Goal: Task Accomplishment & Management: Complete application form

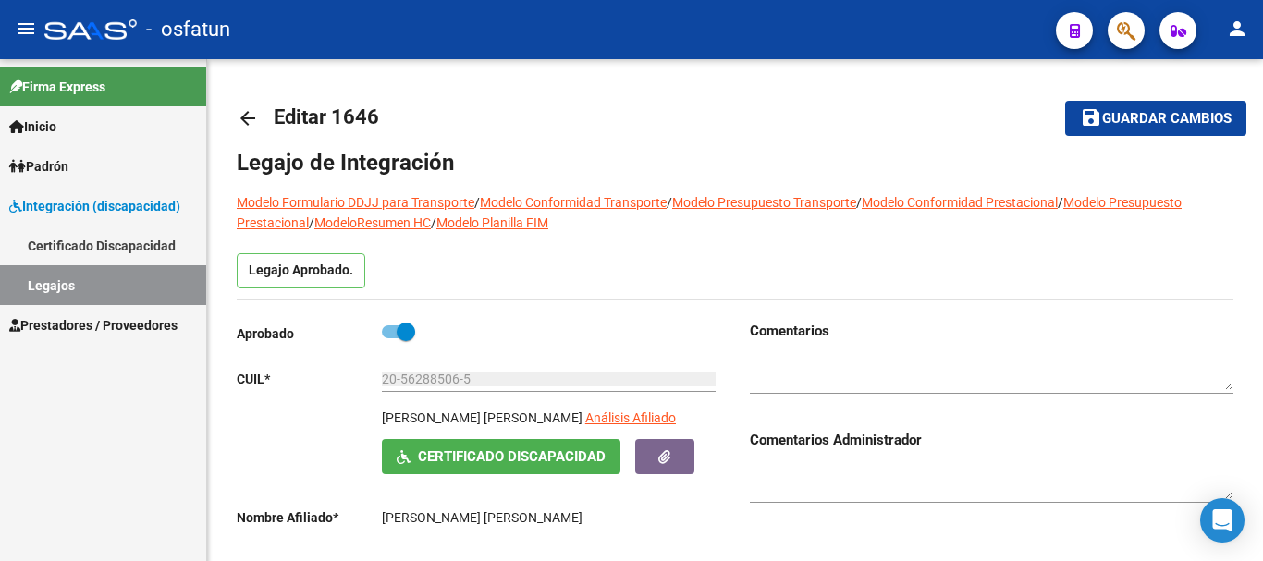
scroll to position [462, 0]
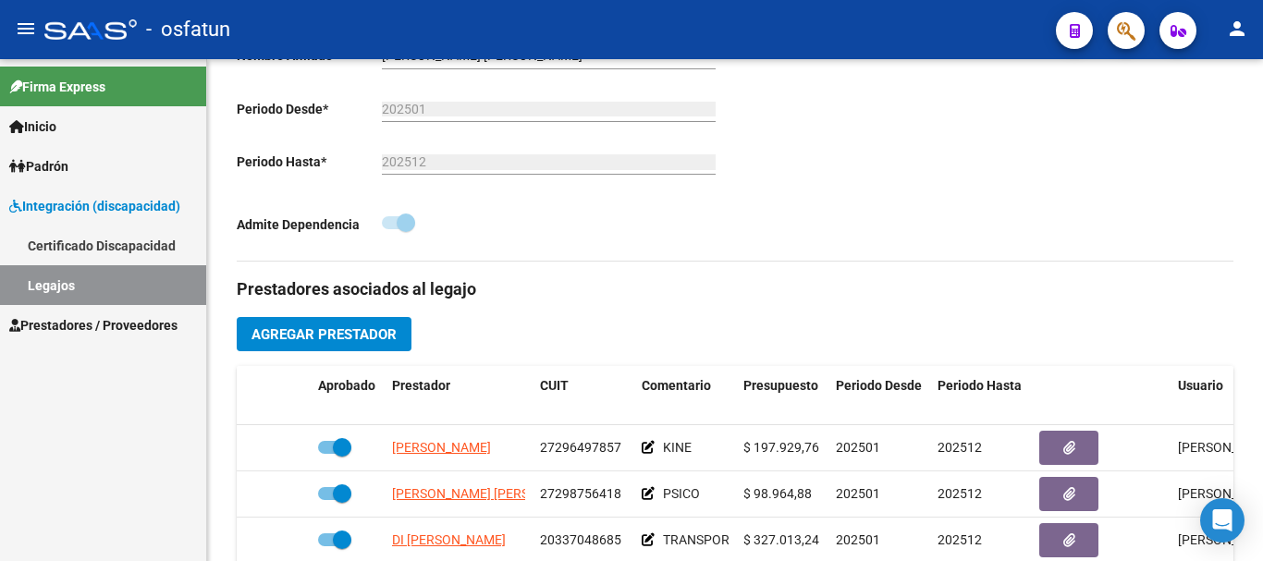
click at [136, 323] on span "Prestadores / Proveedores" at bounding box center [93, 325] width 168 height 20
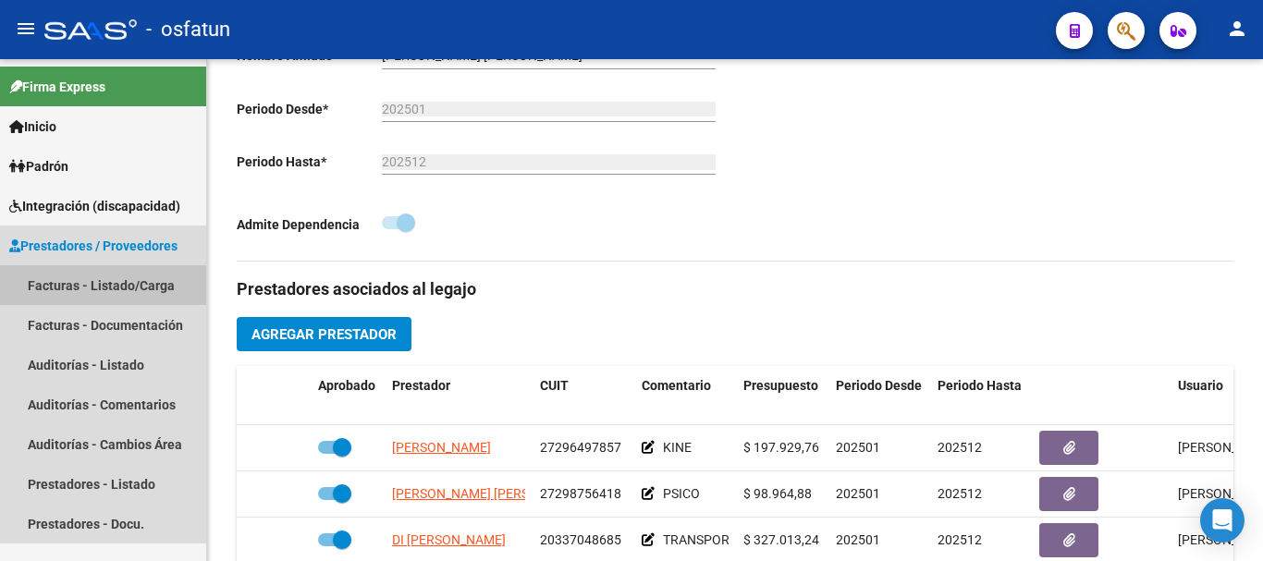
click at [122, 281] on link "Facturas - Listado/Carga" at bounding box center [103, 285] width 206 height 40
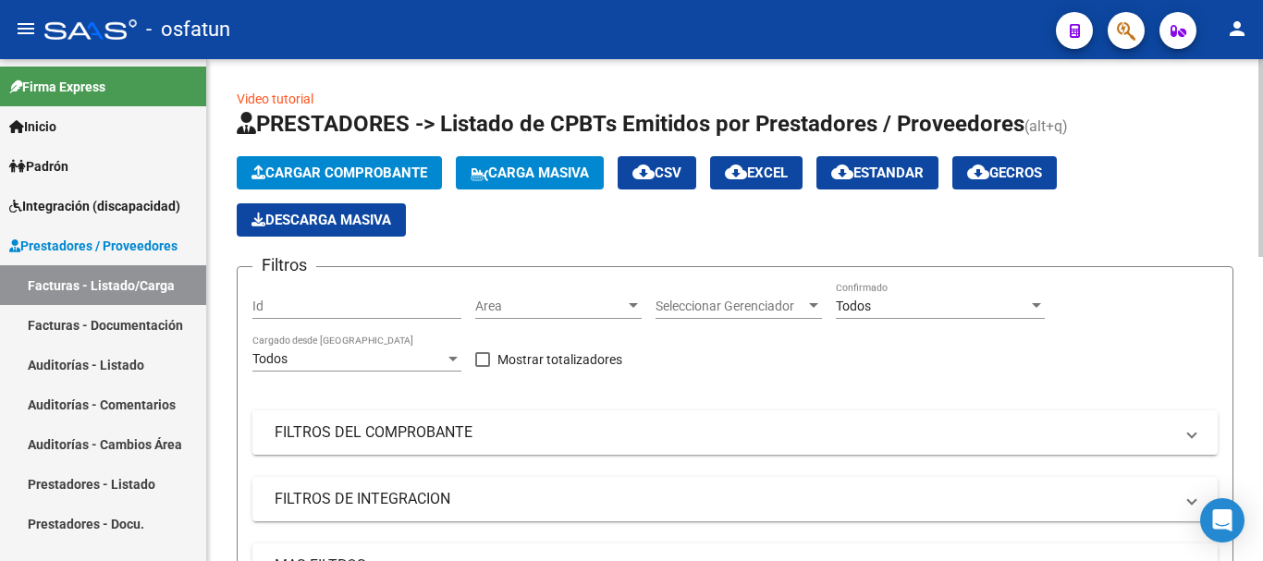
click at [381, 172] on span "Cargar Comprobante" at bounding box center [340, 173] width 176 height 17
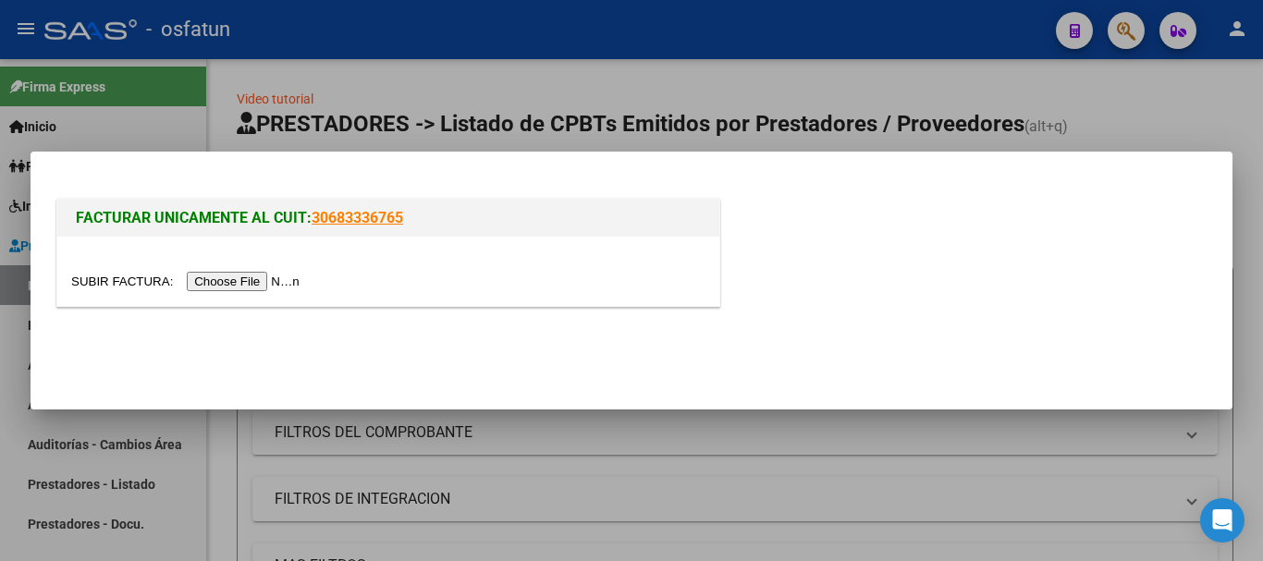
click at [248, 282] on input "file" at bounding box center [188, 281] width 234 height 19
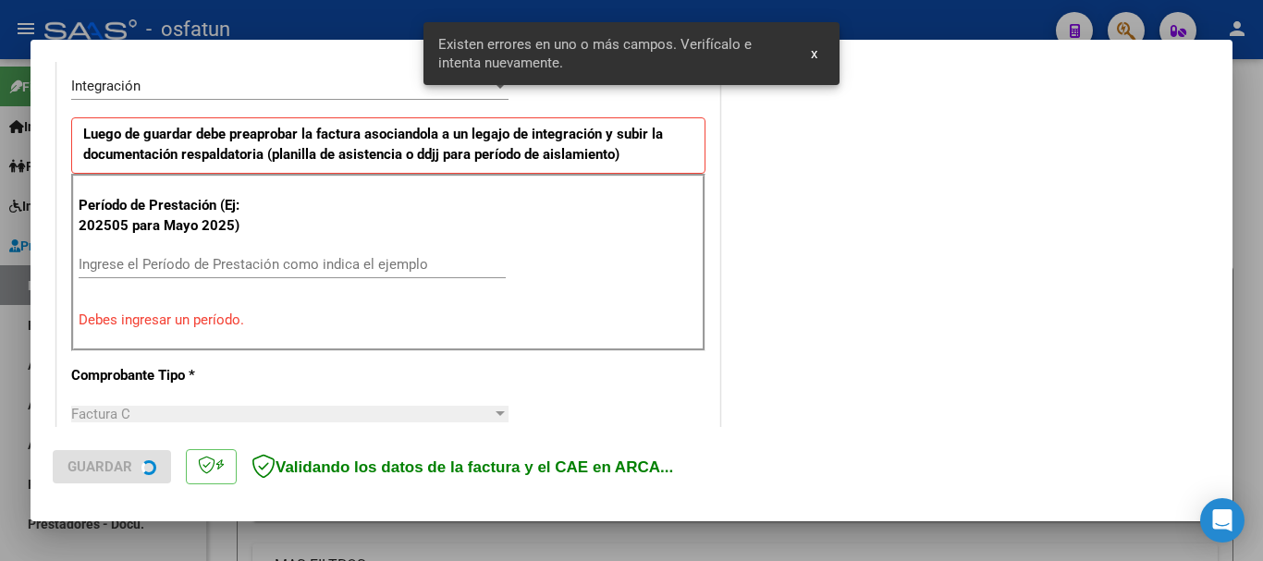
scroll to position [461, 0]
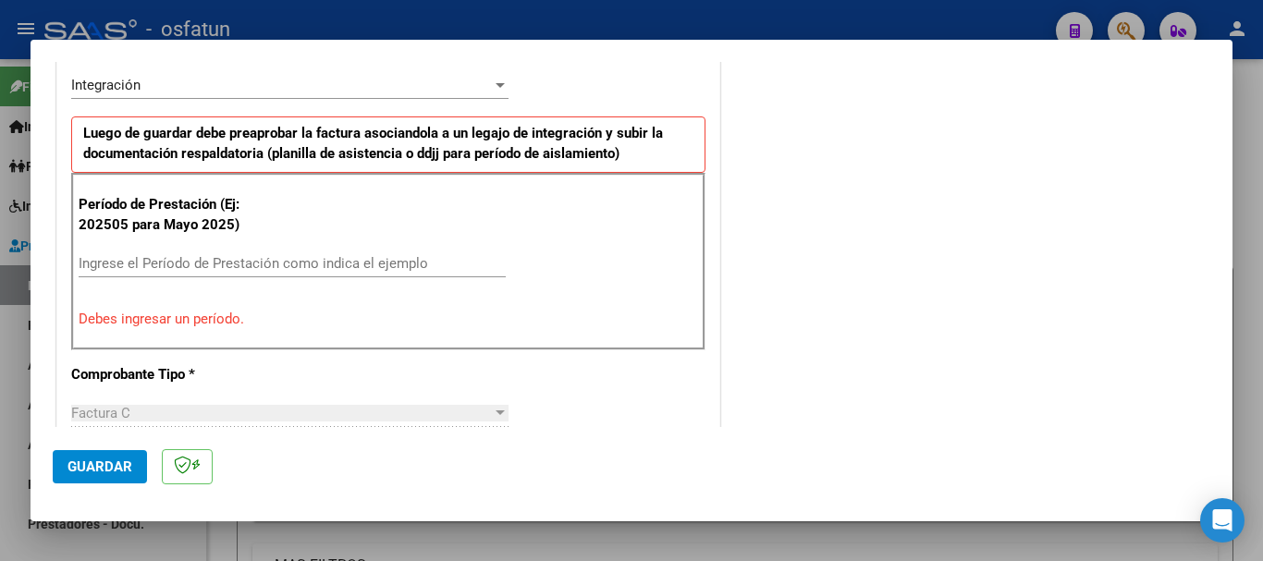
click at [107, 270] on input "Ingrese el Período de Prestación como indica el ejemplo" at bounding box center [292, 263] width 427 height 17
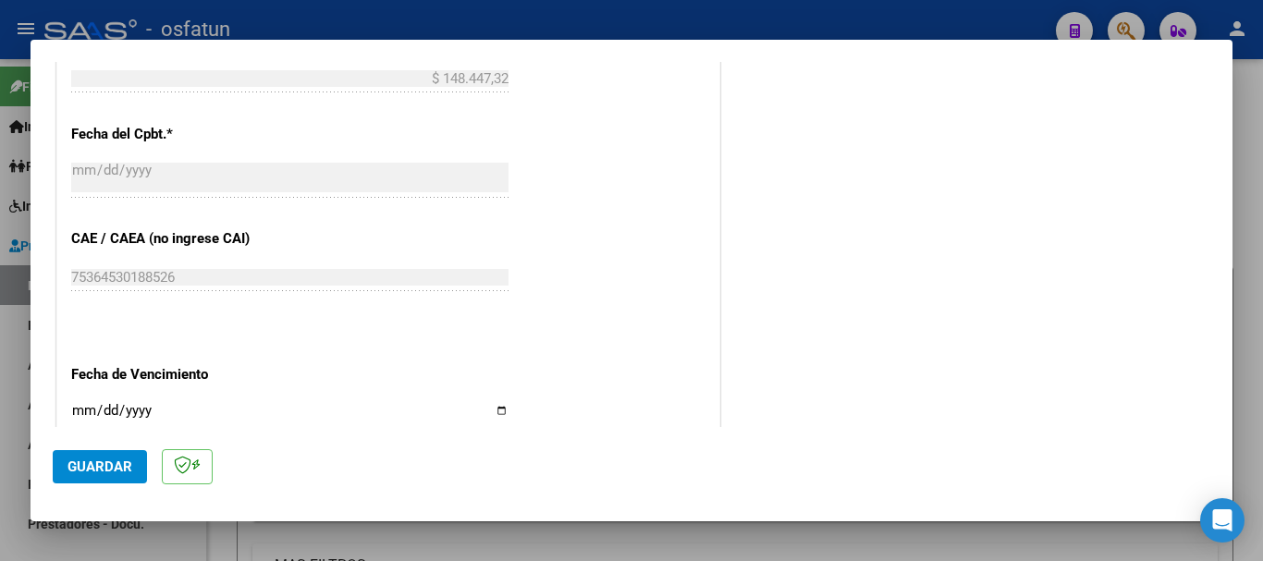
scroll to position [1109, 0]
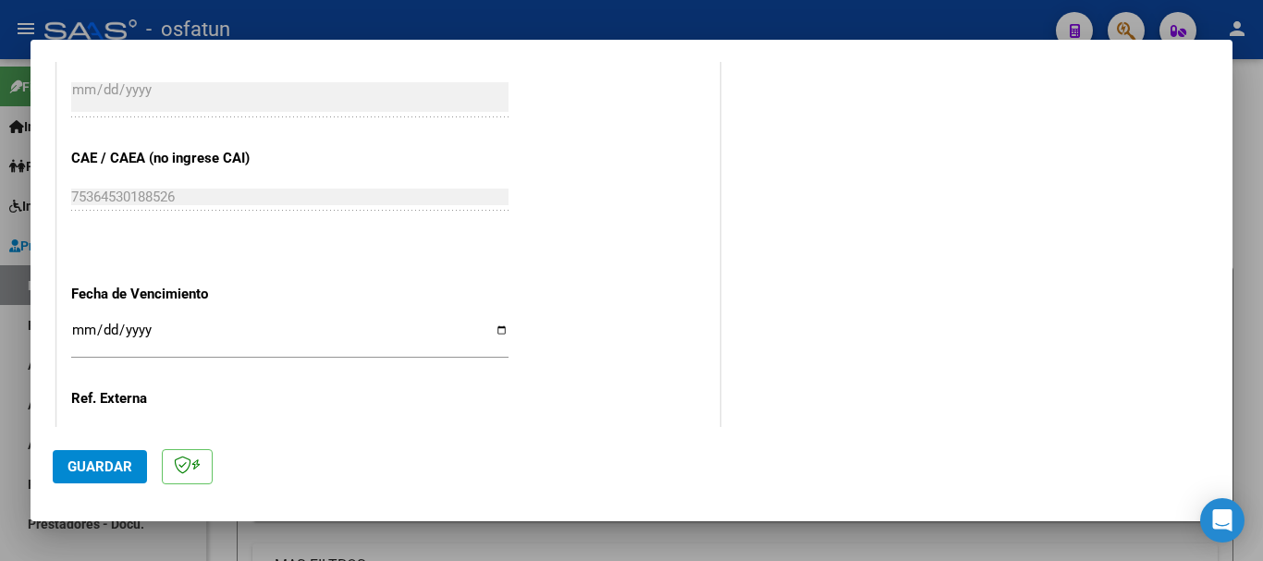
type input "202508"
click at [75, 332] on input "Ingresar la fecha" at bounding box center [289, 338] width 437 height 30
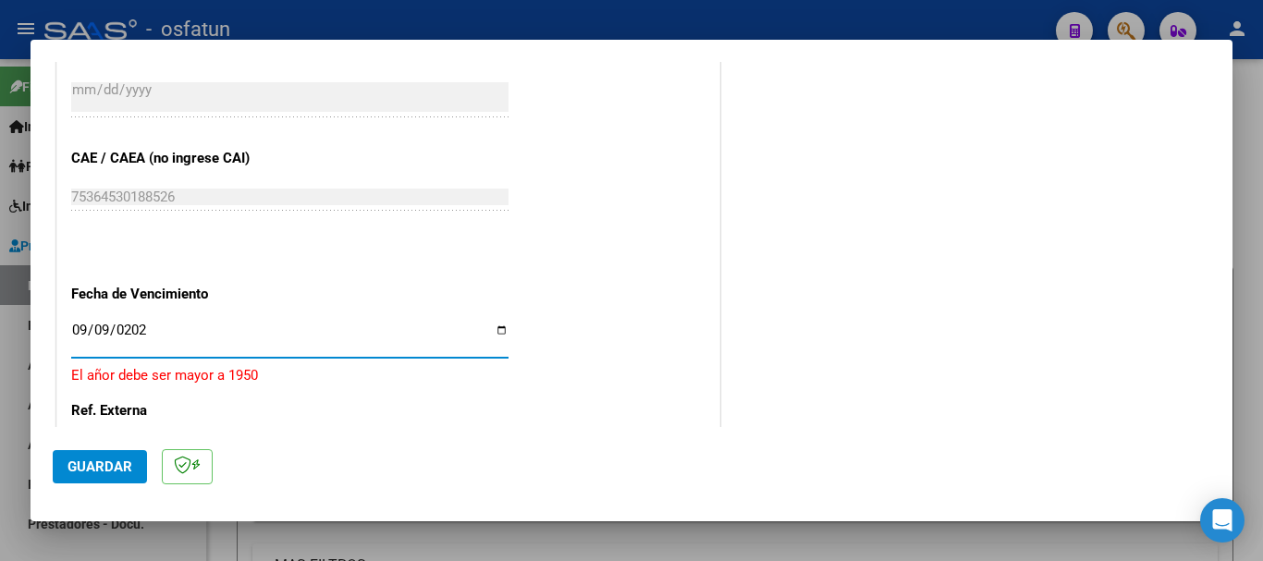
type input "[DATE]"
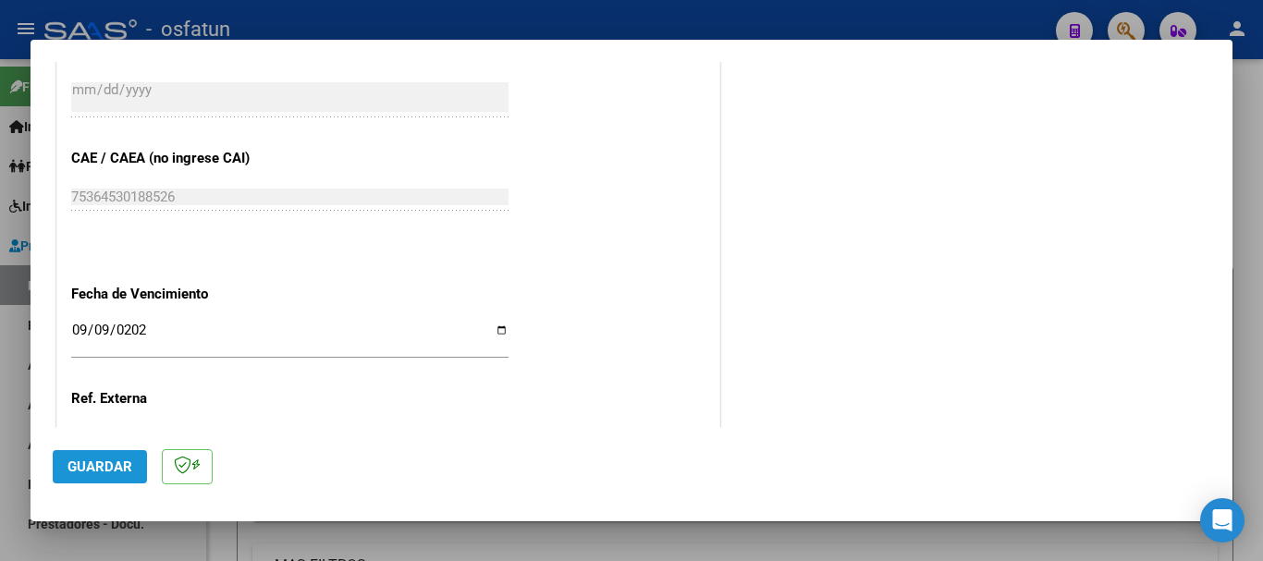
click at [108, 460] on span "Guardar" at bounding box center [100, 467] width 65 height 17
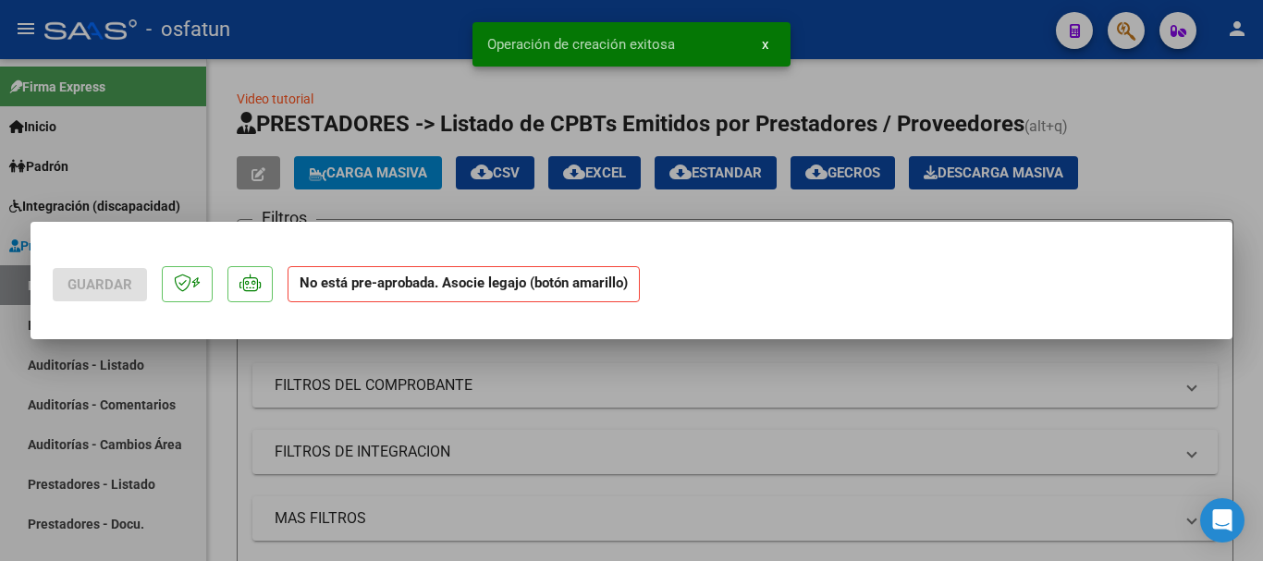
scroll to position [0, 0]
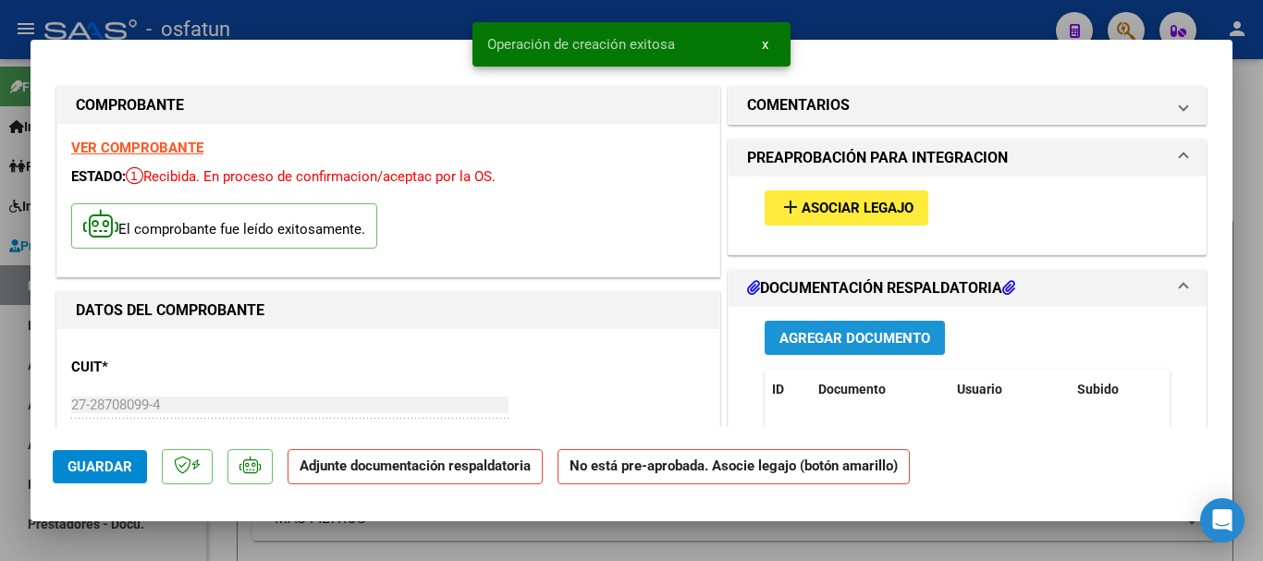
click at [843, 338] on span "Agregar Documento" at bounding box center [855, 338] width 151 height 17
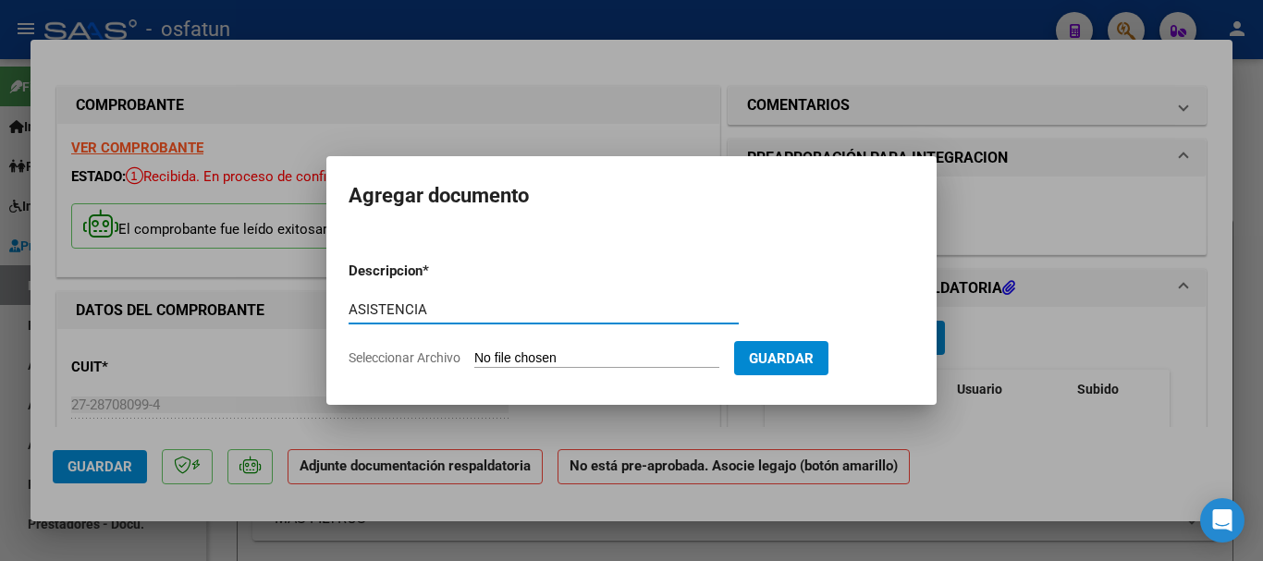
type input "ASISTENCIA"
click at [545, 359] on input "Seleccionar Archivo" at bounding box center [596, 360] width 245 height 18
type input "C:\fakepath\ASISTENCIA-FONO (9).pdf"
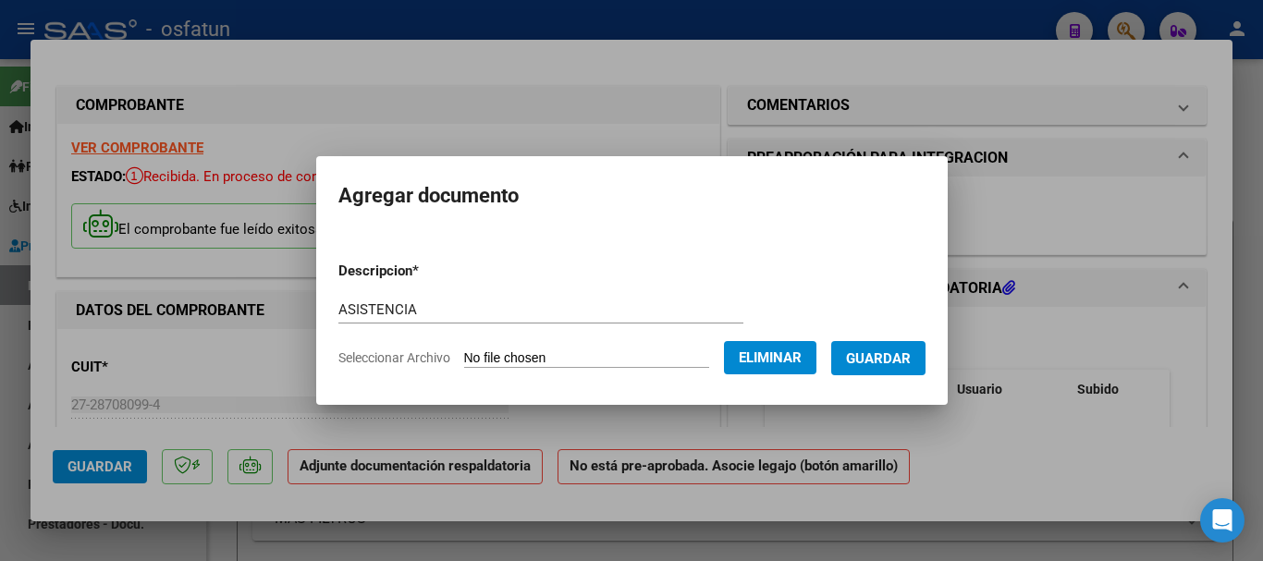
click at [898, 365] on span "Guardar" at bounding box center [878, 359] width 65 height 17
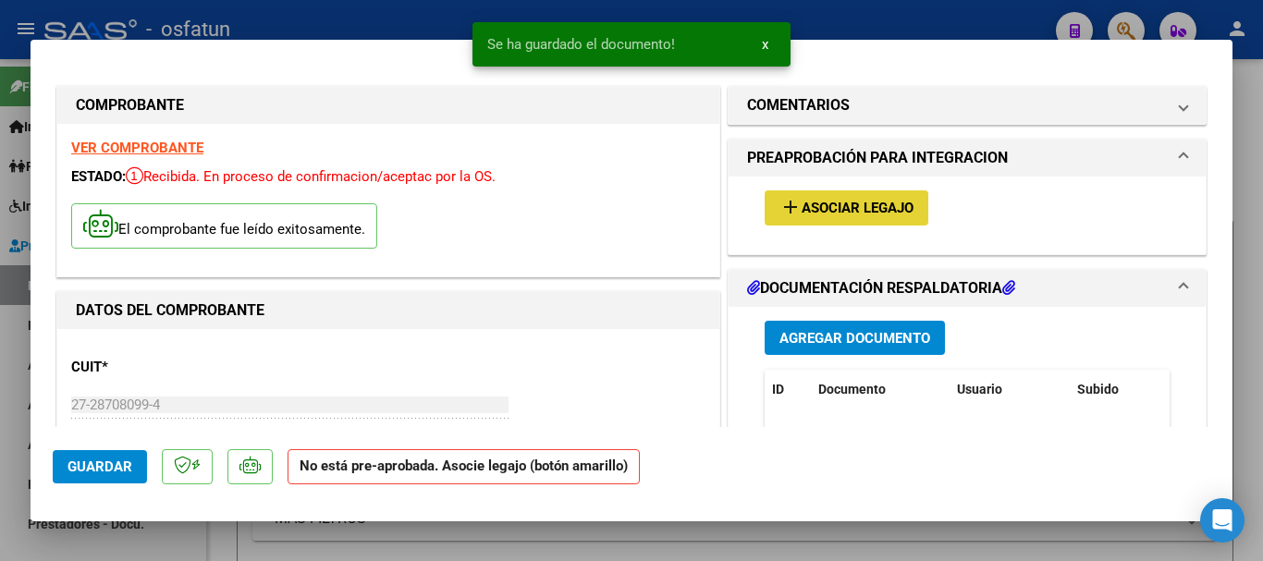
click at [821, 204] on span "Asociar Legajo" at bounding box center [858, 209] width 112 height 17
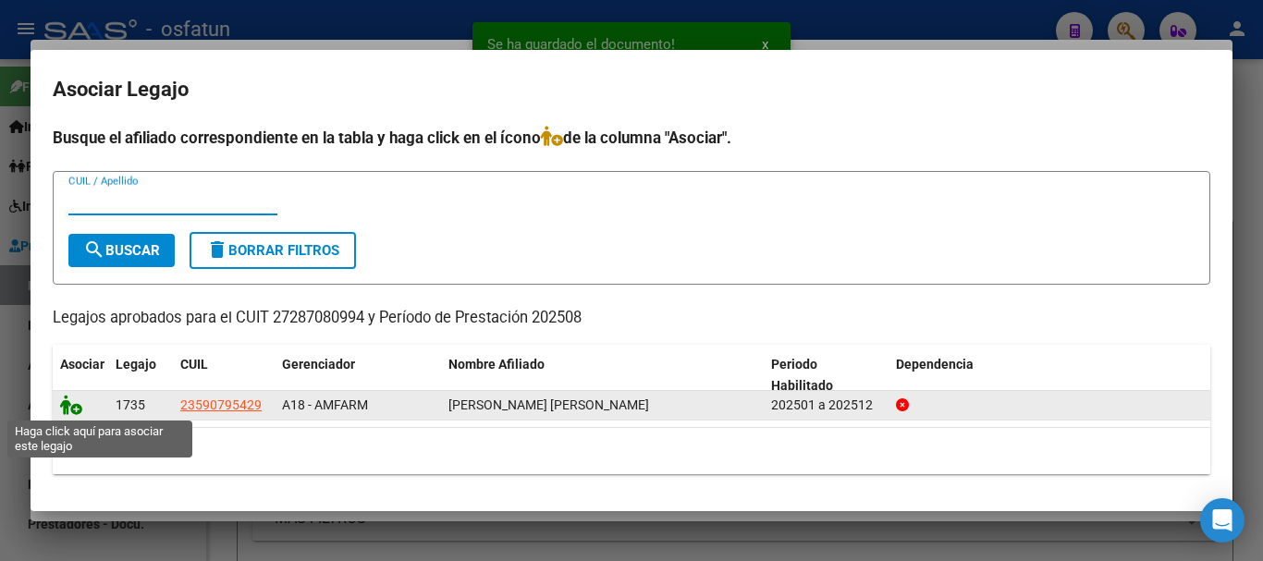
click at [64, 403] on icon at bounding box center [71, 405] width 22 height 20
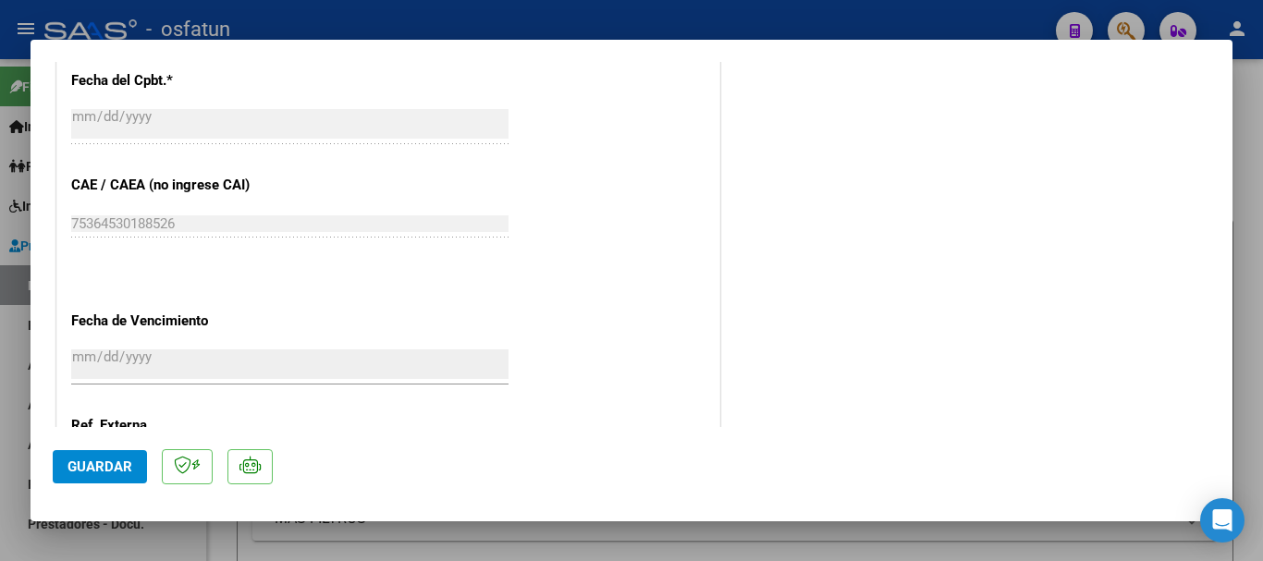
scroll to position [1290, 0]
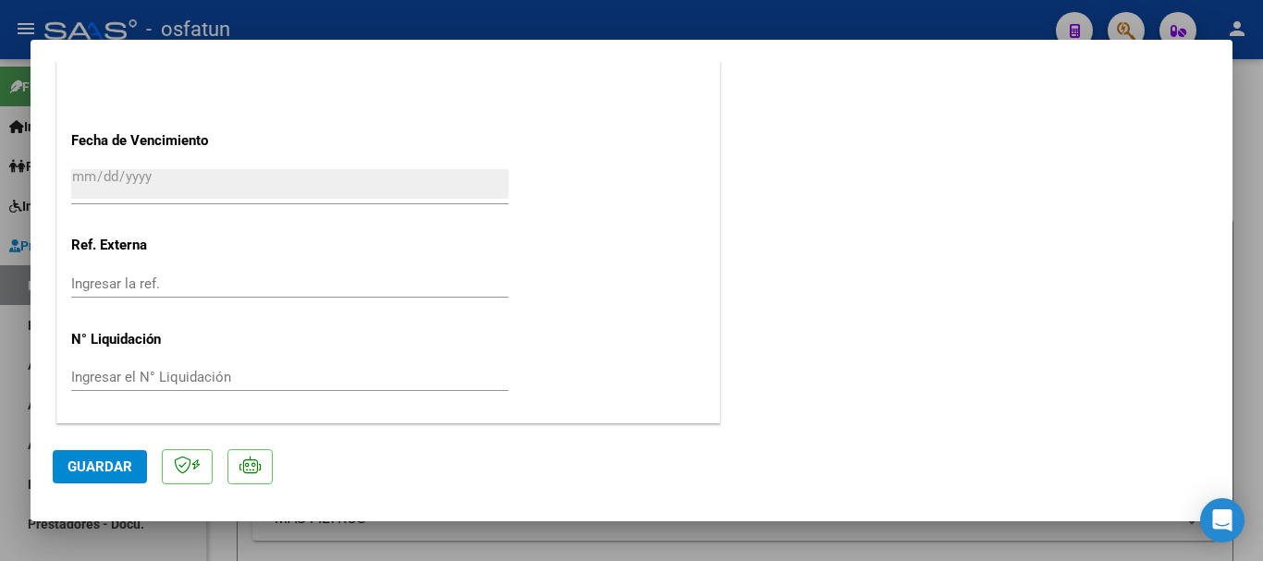
click at [96, 456] on button "Guardar" at bounding box center [100, 466] width 94 height 33
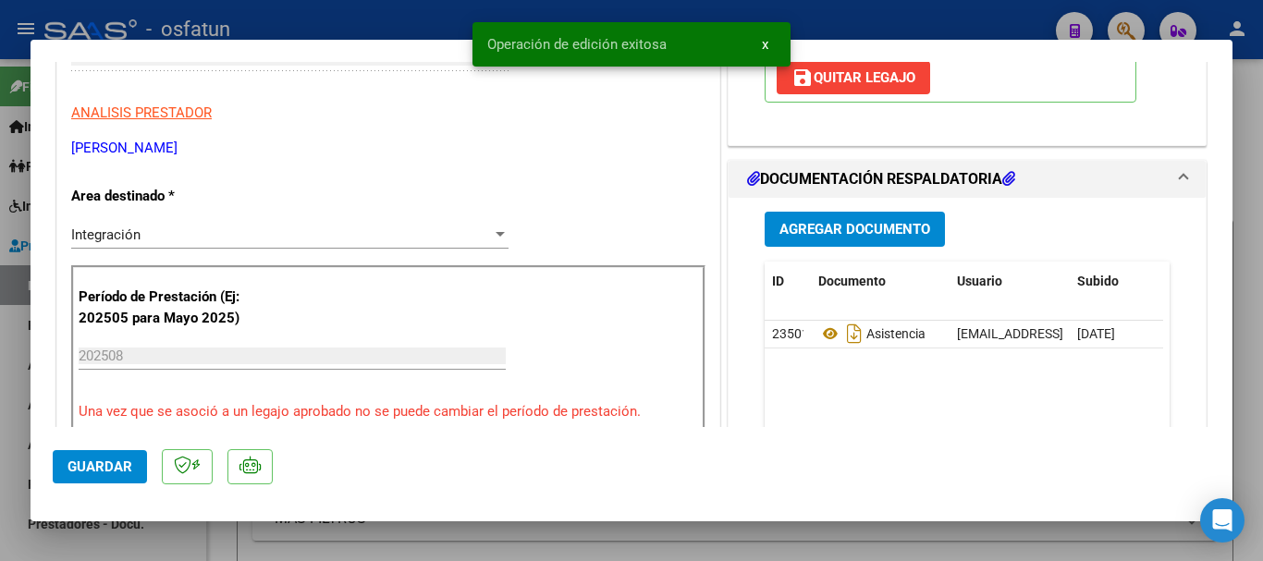
scroll to position [0, 0]
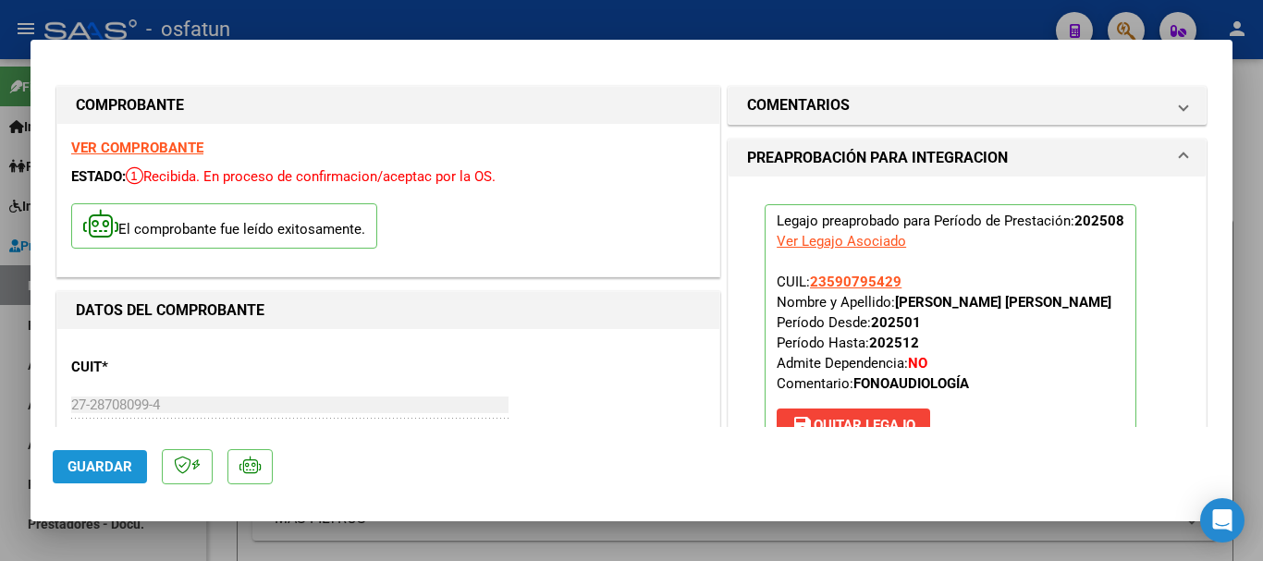
click at [97, 472] on span "Guardar" at bounding box center [100, 467] width 65 height 17
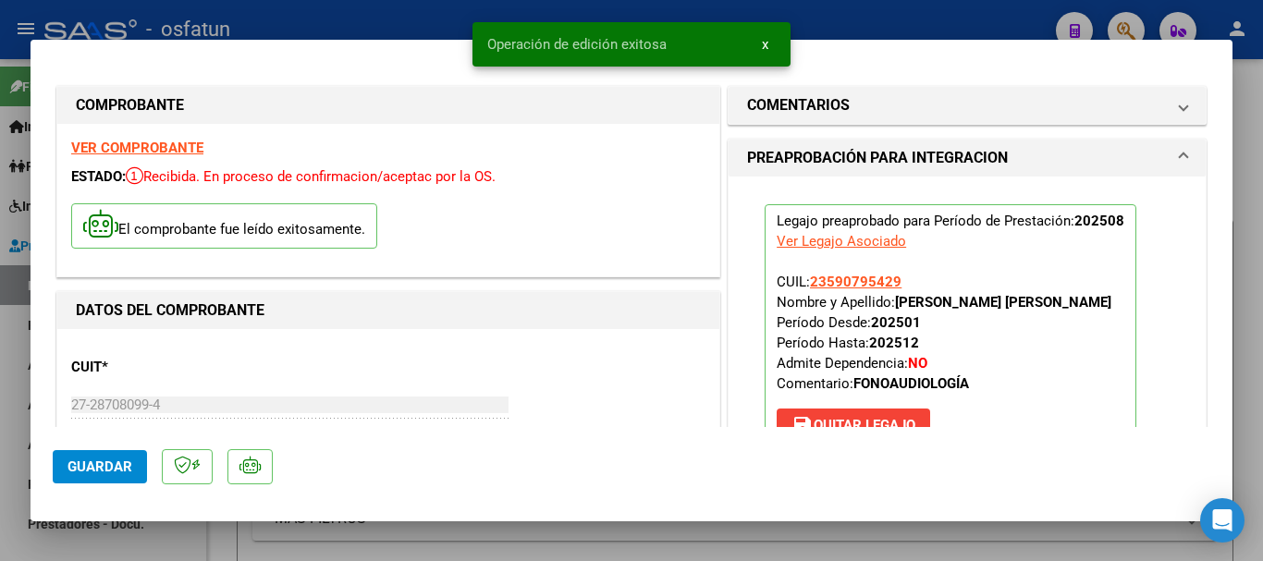
type input "$ 0,00"
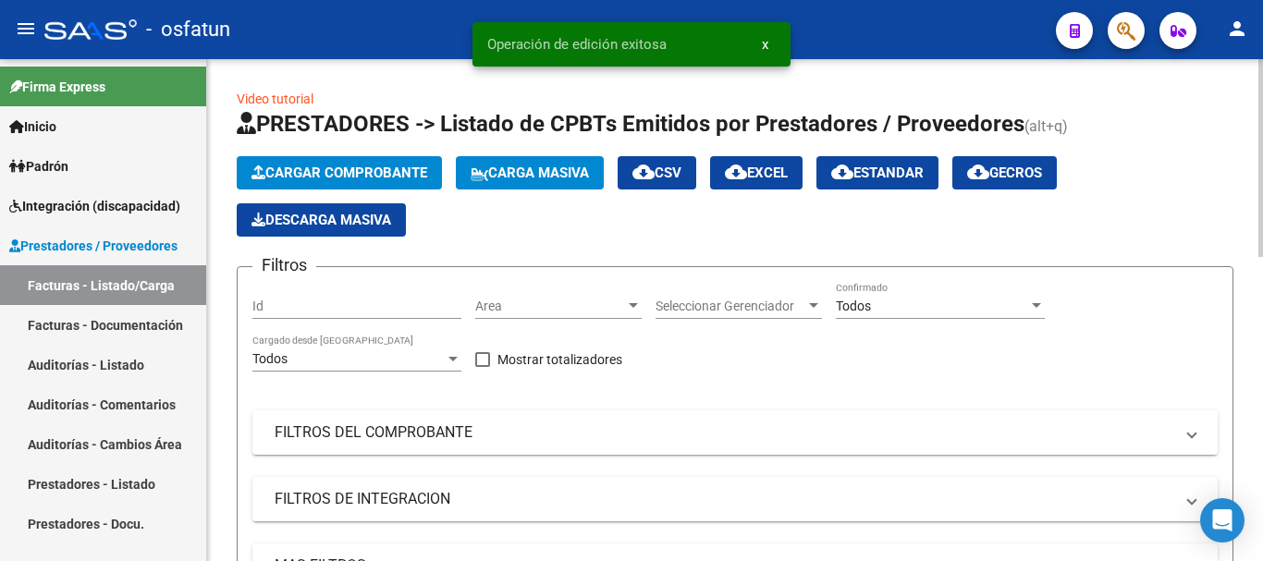
click at [365, 169] on span "Cargar Comprobante" at bounding box center [340, 173] width 176 height 17
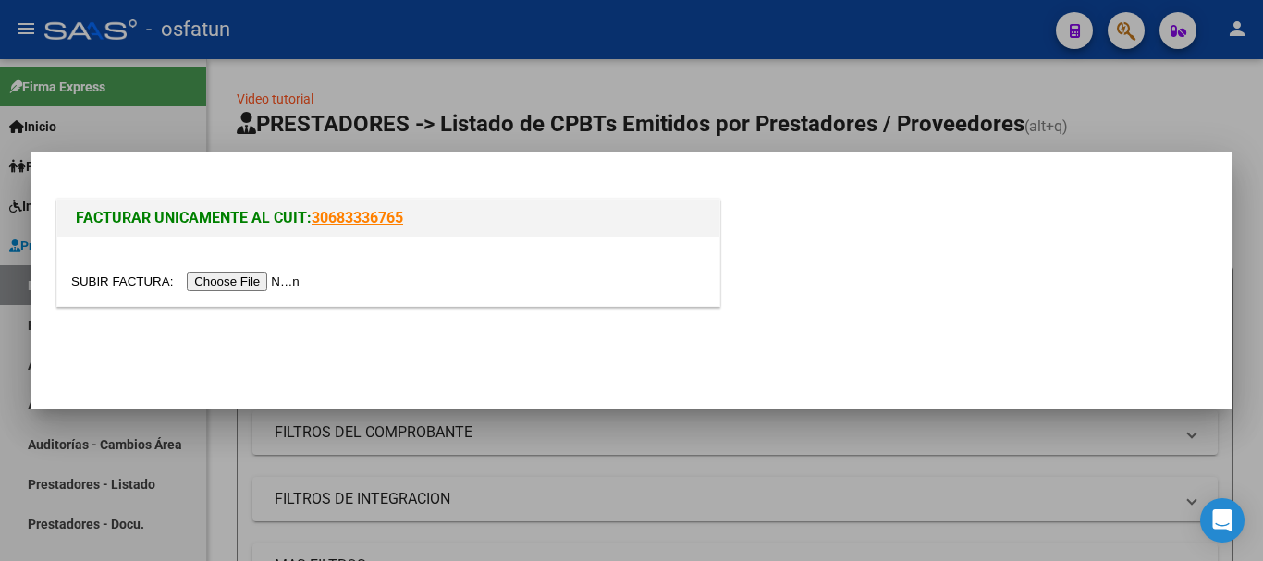
click at [257, 283] on input "file" at bounding box center [188, 281] width 234 height 19
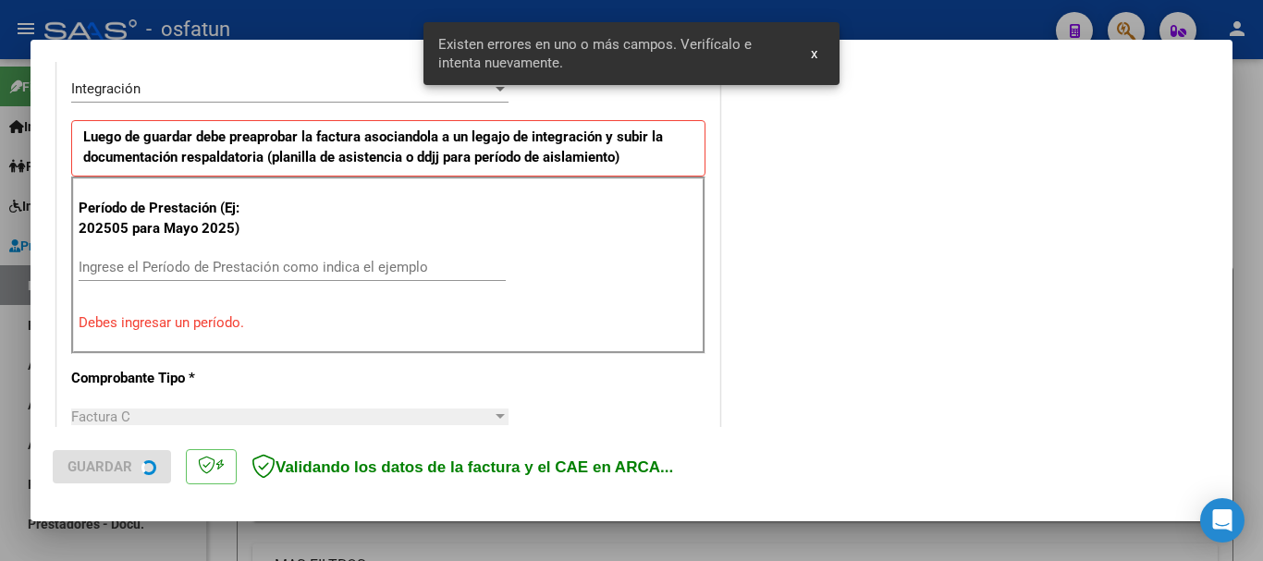
scroll to position [461, 0]
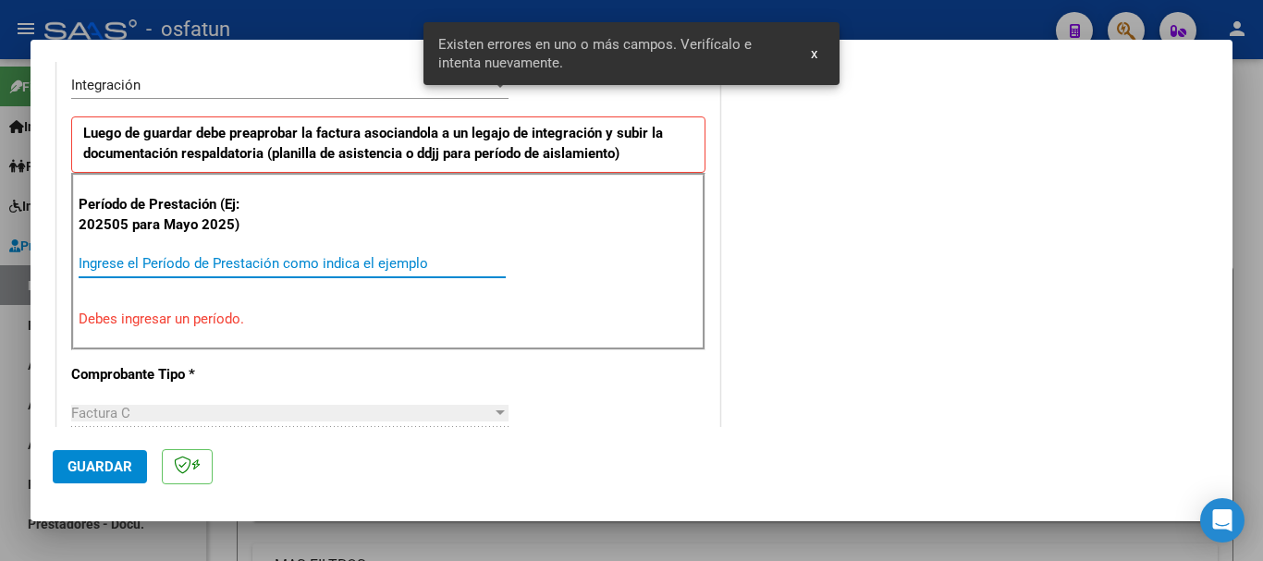
click at [288, 260] on input "Ingrese el Período de Prestación como indica el ejemplo" at bounding box center [292, 263] width 427 height 17
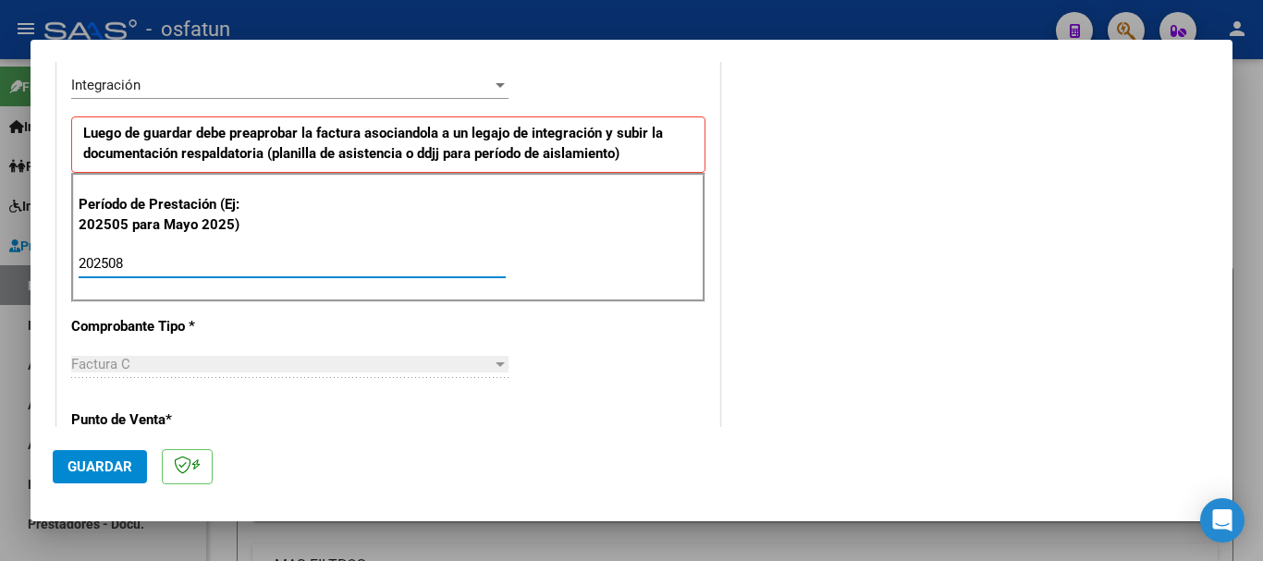
type input "202508"
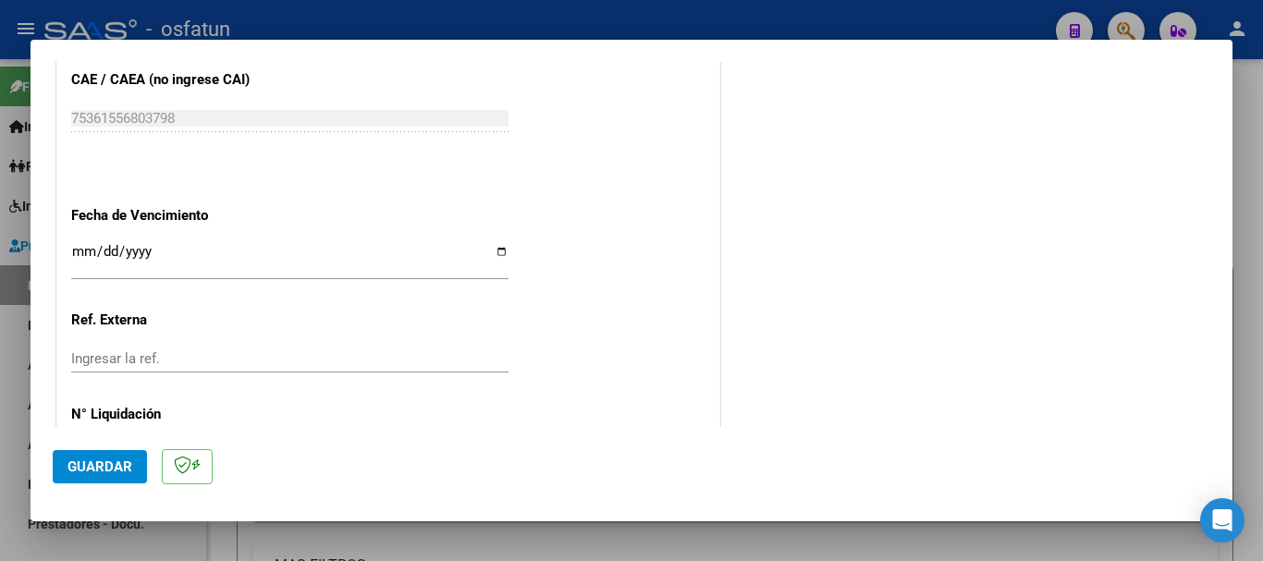
scroll to position [1201, 0]
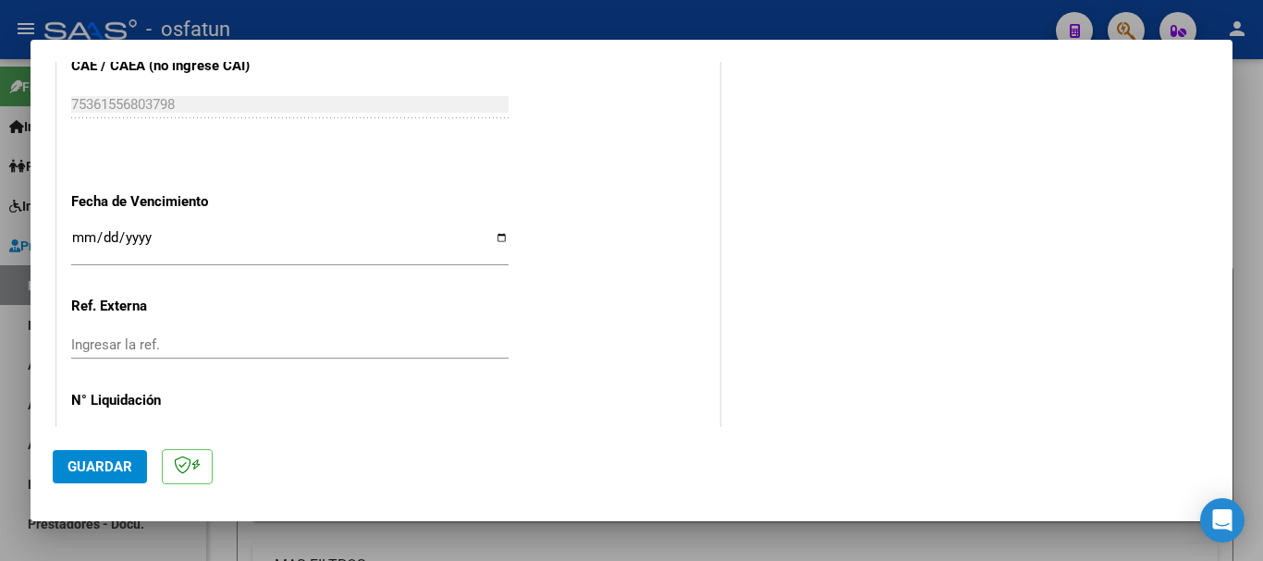
click at [90, 235] on input "Ingresar la fecha" at bounding box center [289, 245] width 437 height 30
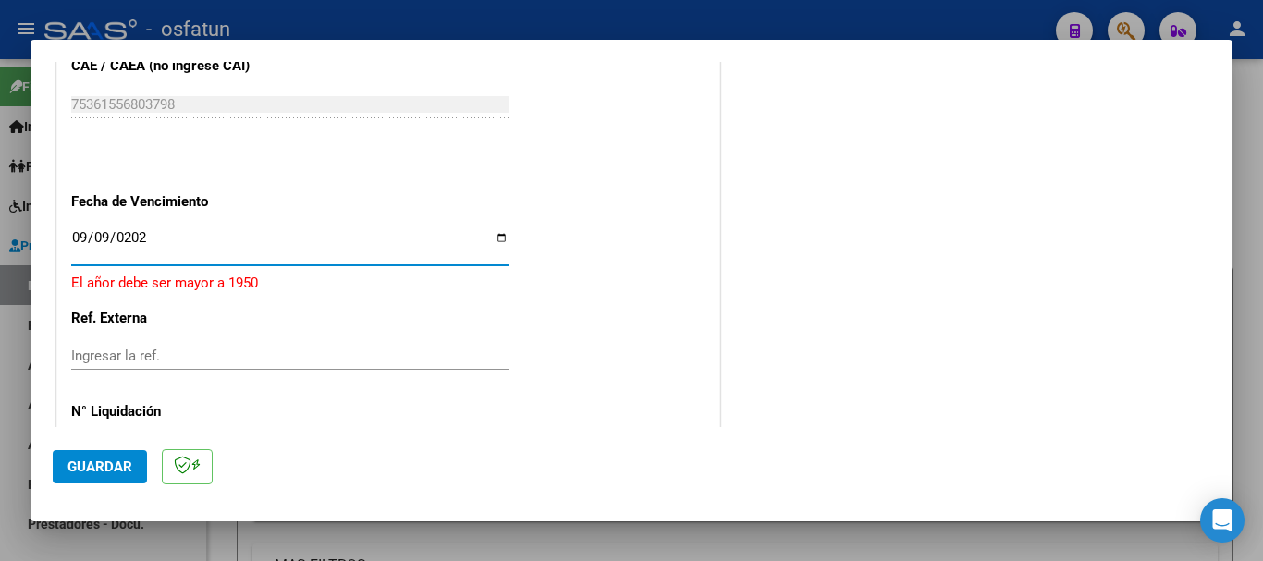
type input "[DATE]"
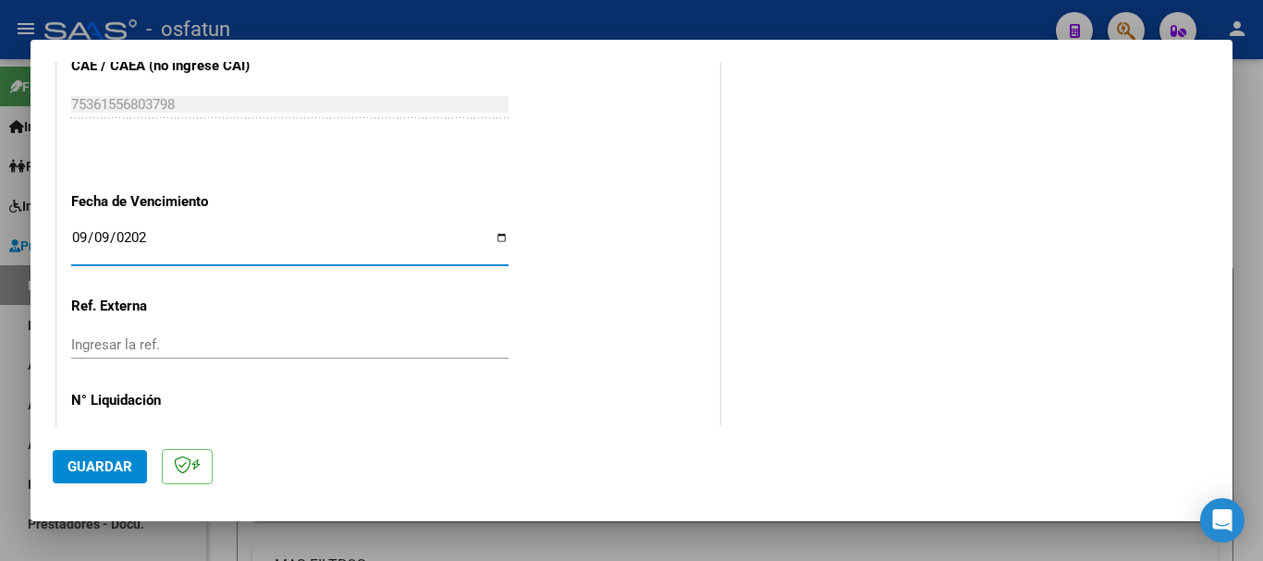
scroll to position [1262, 0]
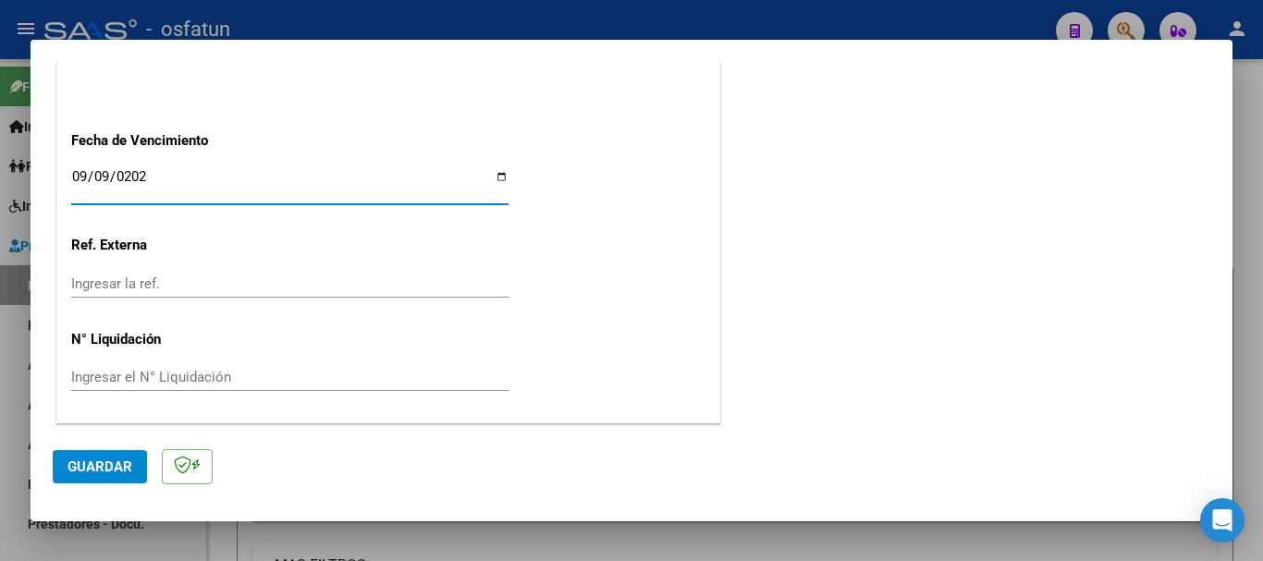
click at [102, 469] on span "Guardar" at bounding box center [100, 467] width 65 height 17
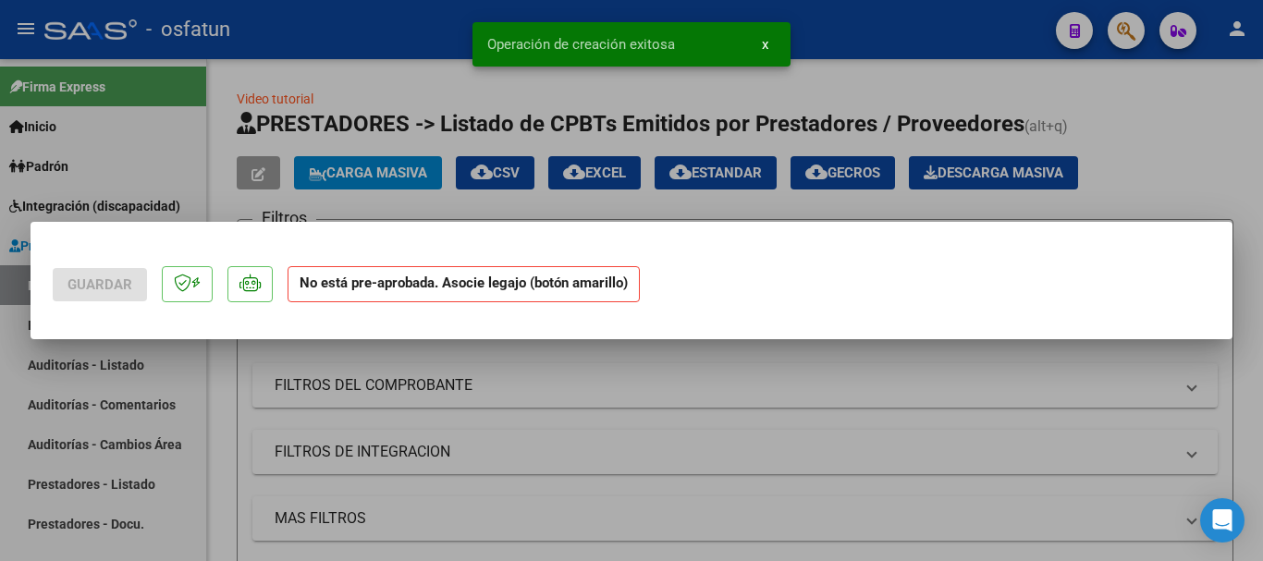
scroll to position [0, 0]
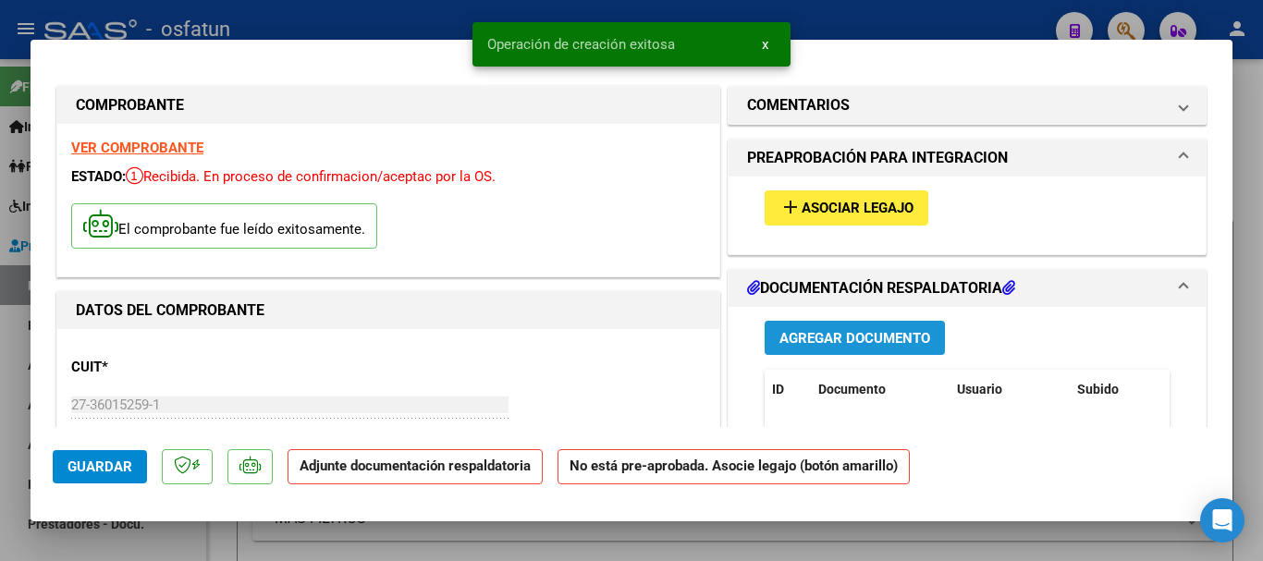
click at [832, 341] on span "Agregar Documento" at bounding box center [855, 338] width 151 height 17
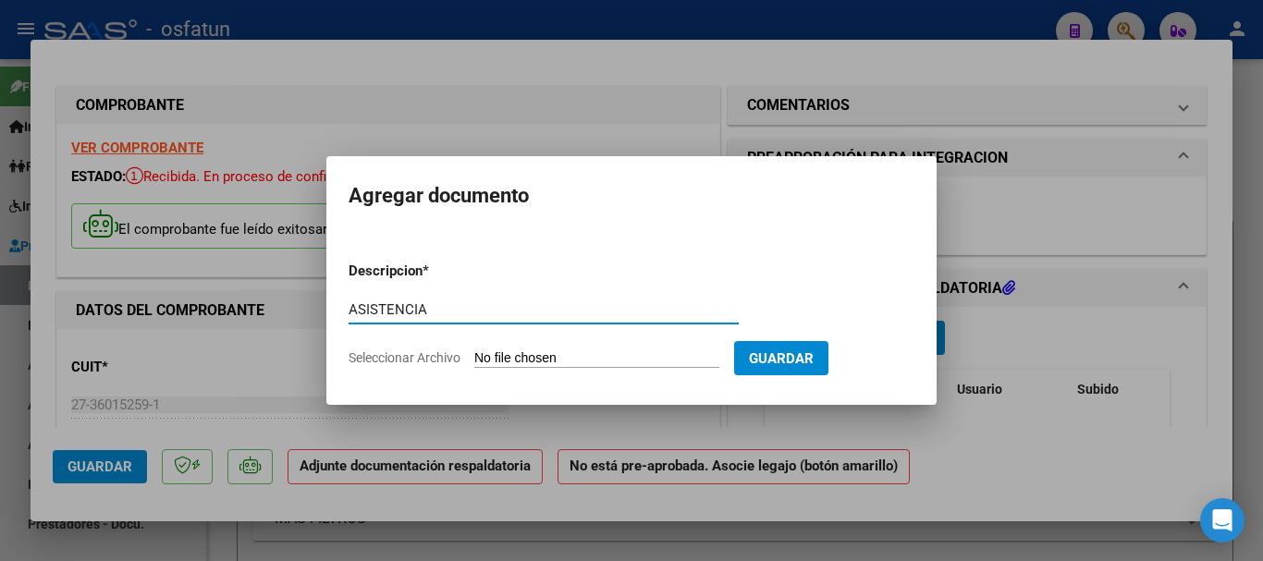
type input "ASISTENCIA"
click at [519, 362] on input "Seleccionar Archivo" at bounding box center [596, 360] width 245 height 18
type input "C:\fakepath\ASISTENCIA-TERAPIA OCUPACIONAL (1).pdf"
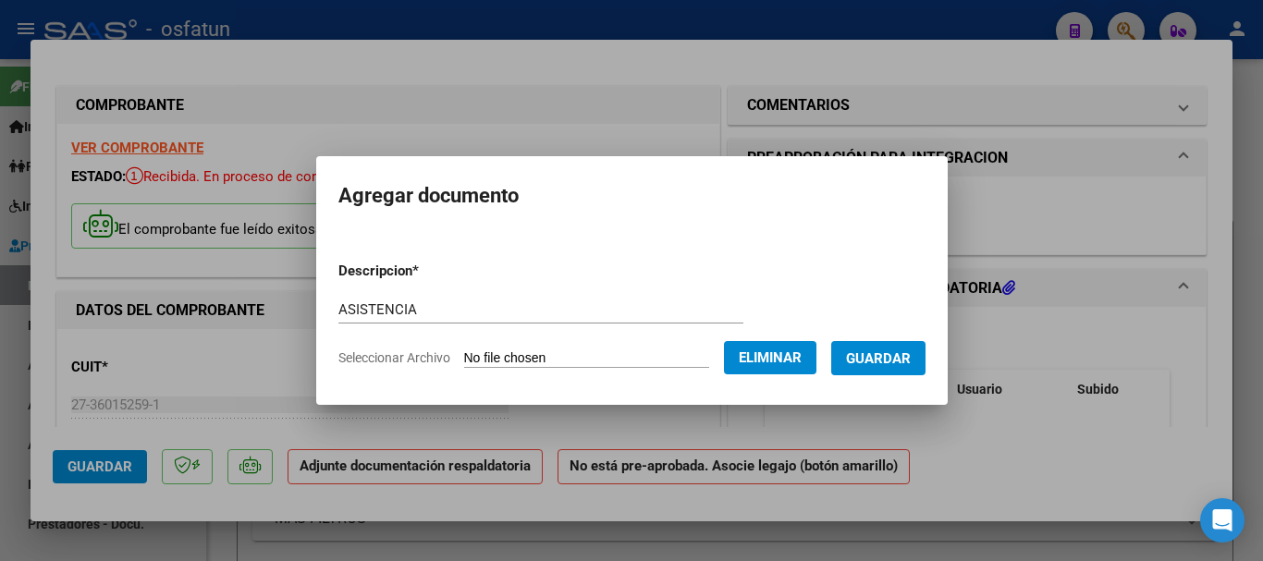
click at [911, 362] on span "Guardar" at bounding box center [878, 359] width 65 height 17
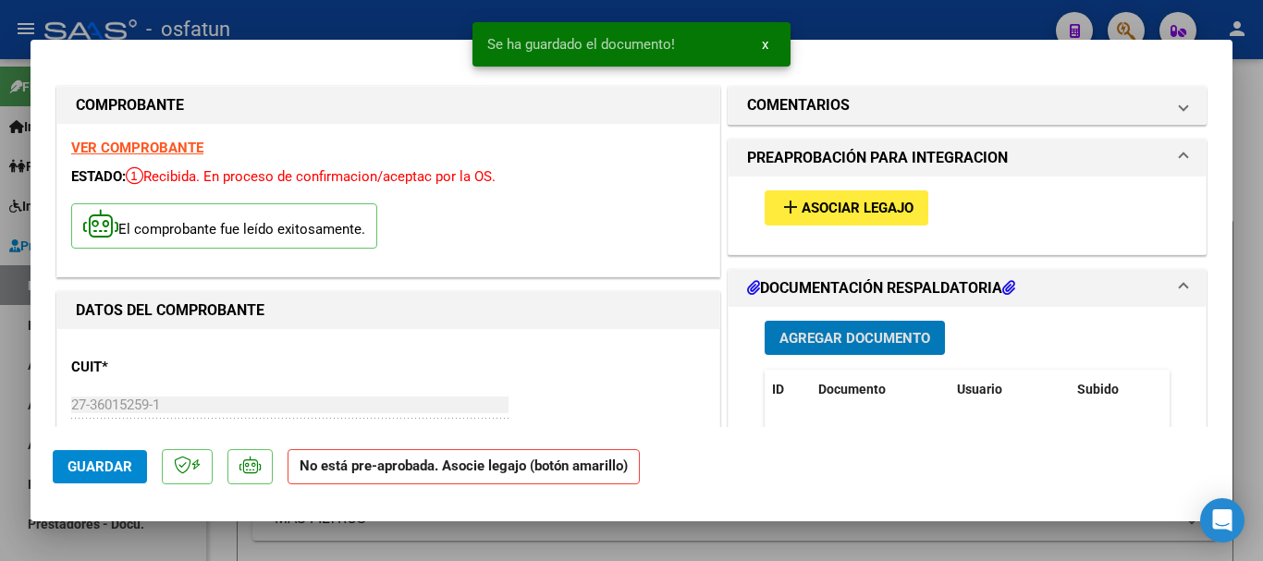
click at [850, 207] on span "Asociar Legajo" at bounding box center [858, 209] width 112 height 17
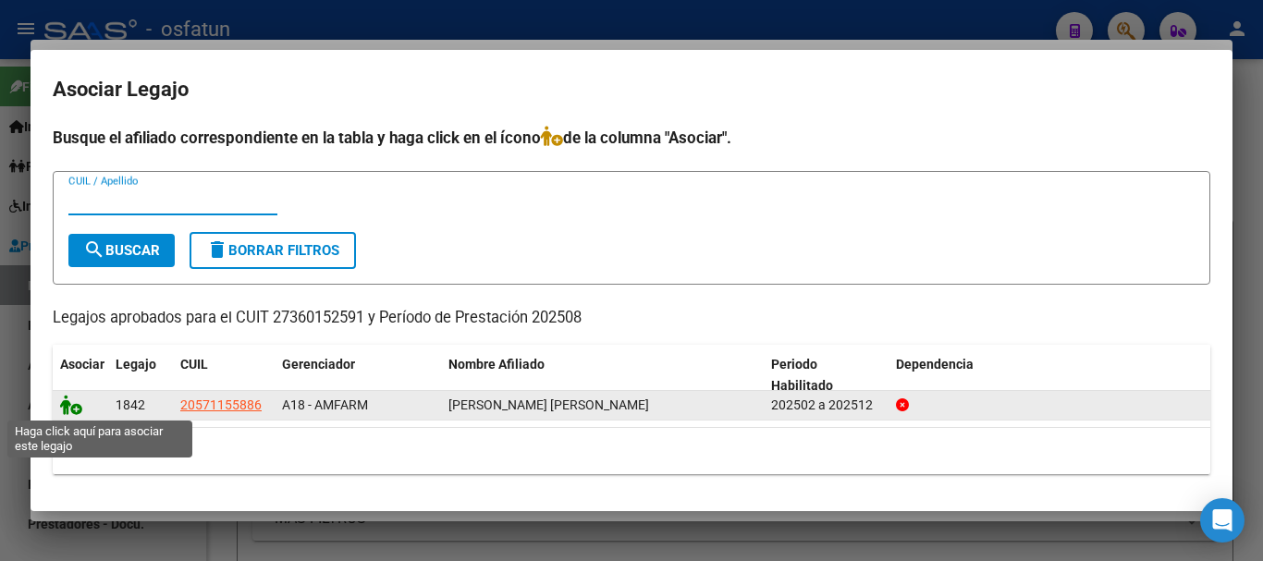
click at [67, 406] on icon at bounding box center [71, 405] width 22 height 20
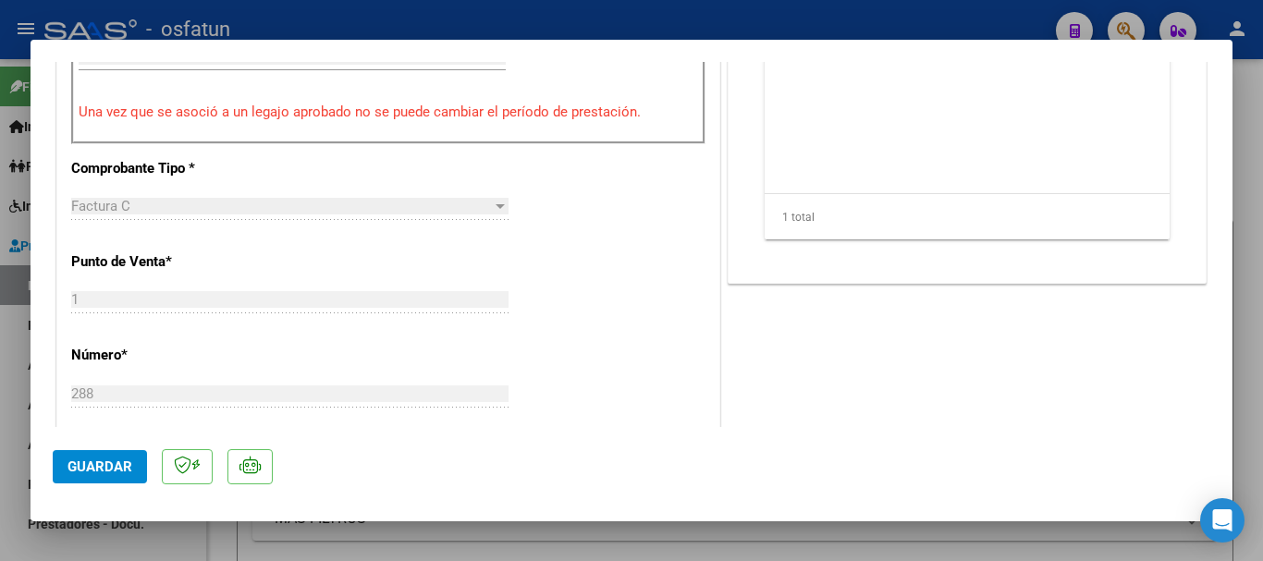
scroll to position [1017, 0]
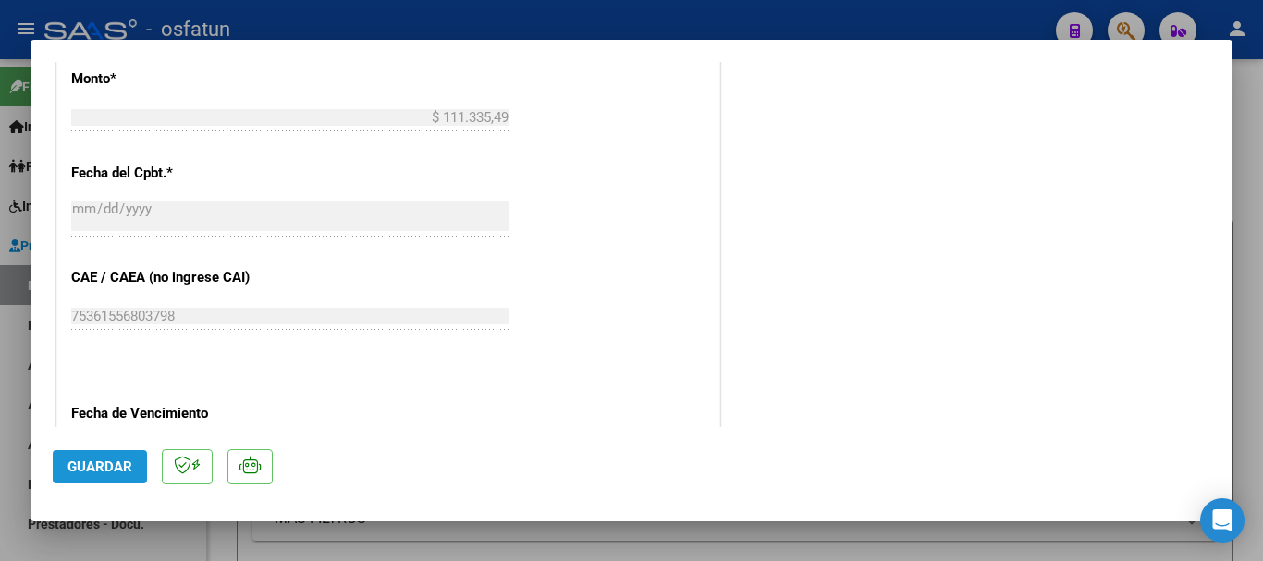
drag, startPoint x: 104, startPoint y: 469, endPoint x: 104, endPoint y: 459, distance: 10.2
click at [104, 464] on span "Guardar" at bounding box center [100, 467] width 65 height 17
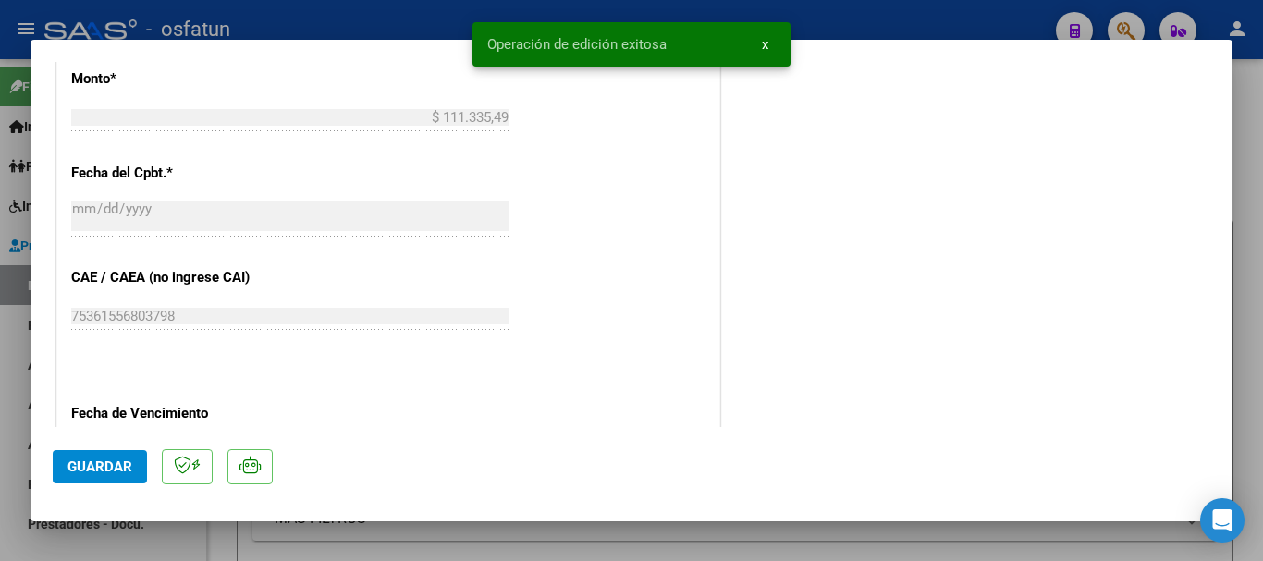
type input "$ 0,00"
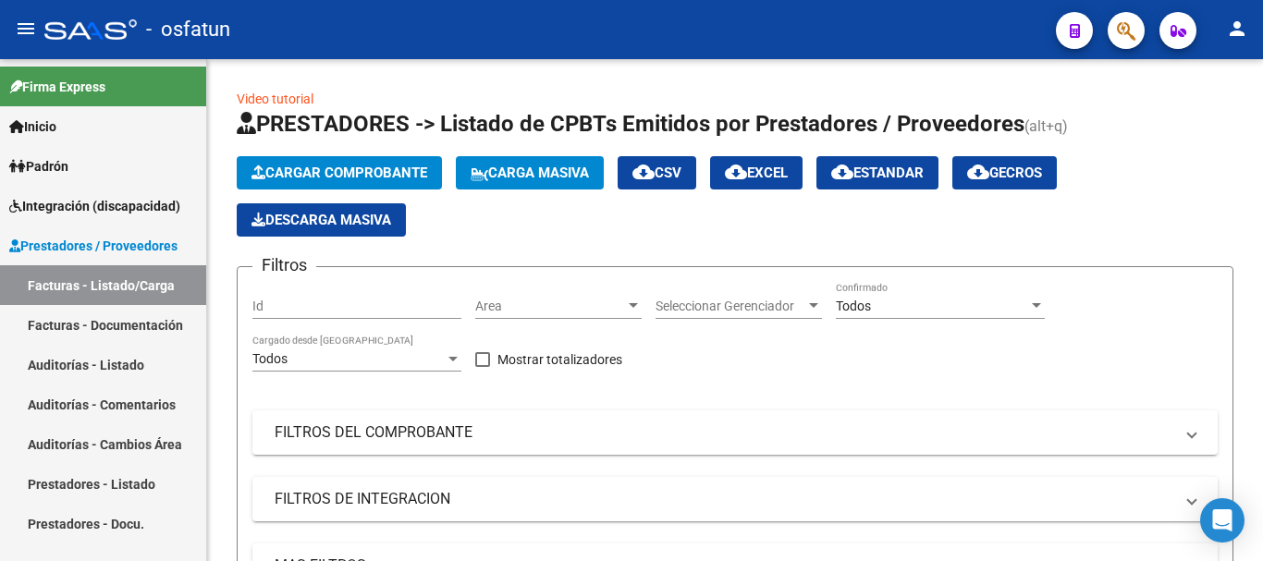
click at [83, 201] on span "Integración (discapacidad)" at bounding box center [94, 206] width 171 height 20
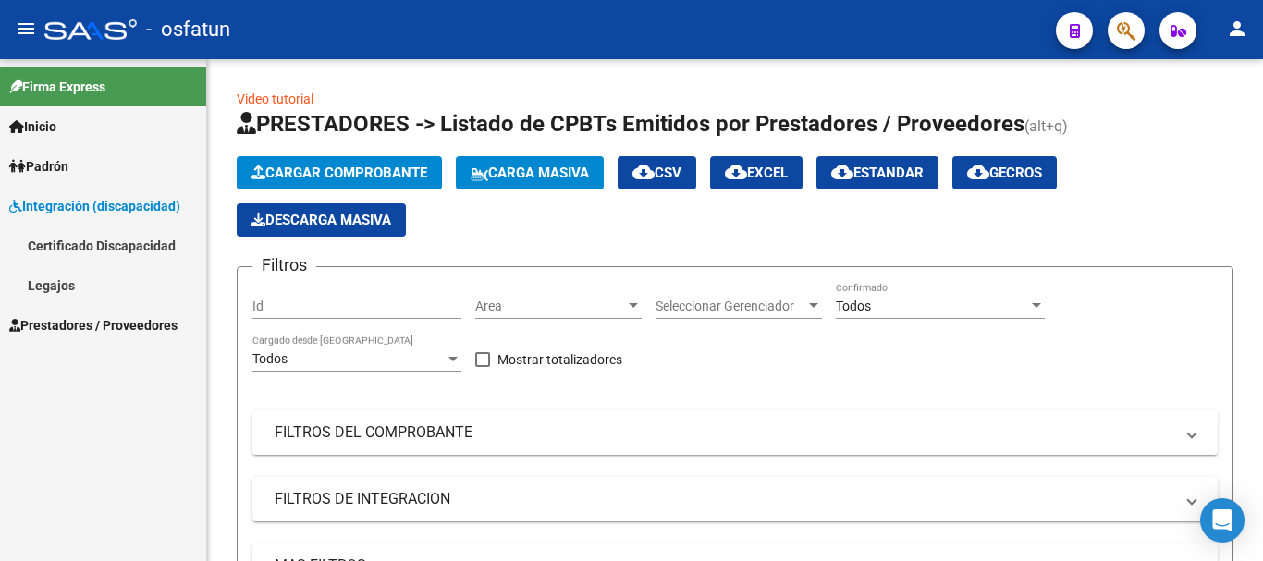
click at [50, 290] on link "Legajos" at bounding box center [103, 285] width 206 height 40
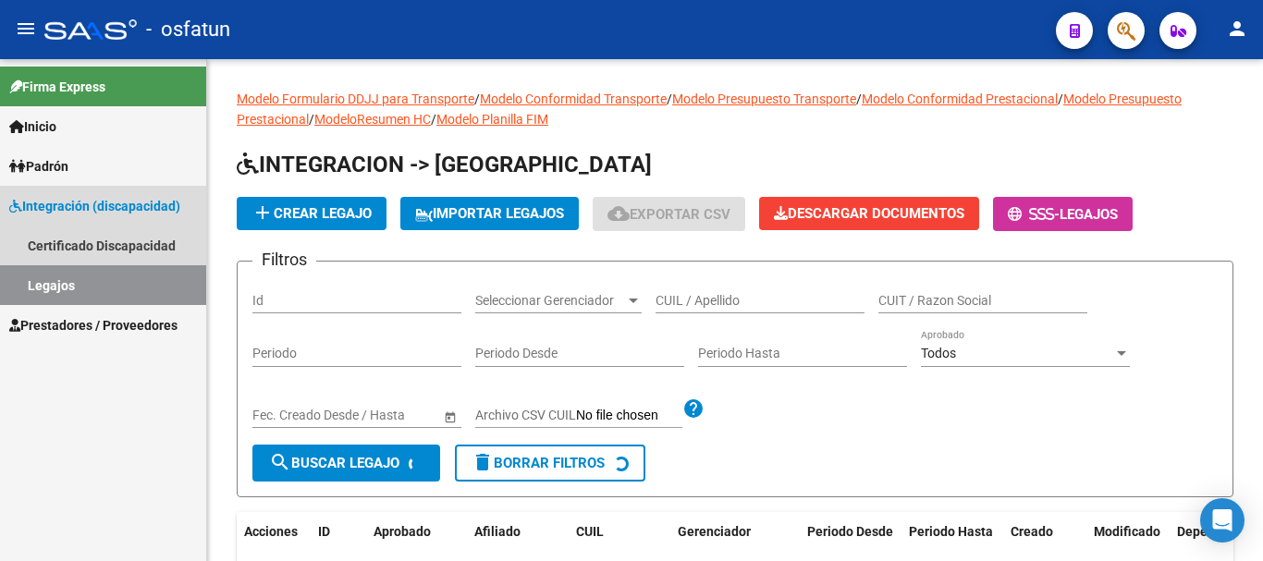
click at [50, 290] on link "Legajos" at bounding box center [103, 285] width 206 height 40
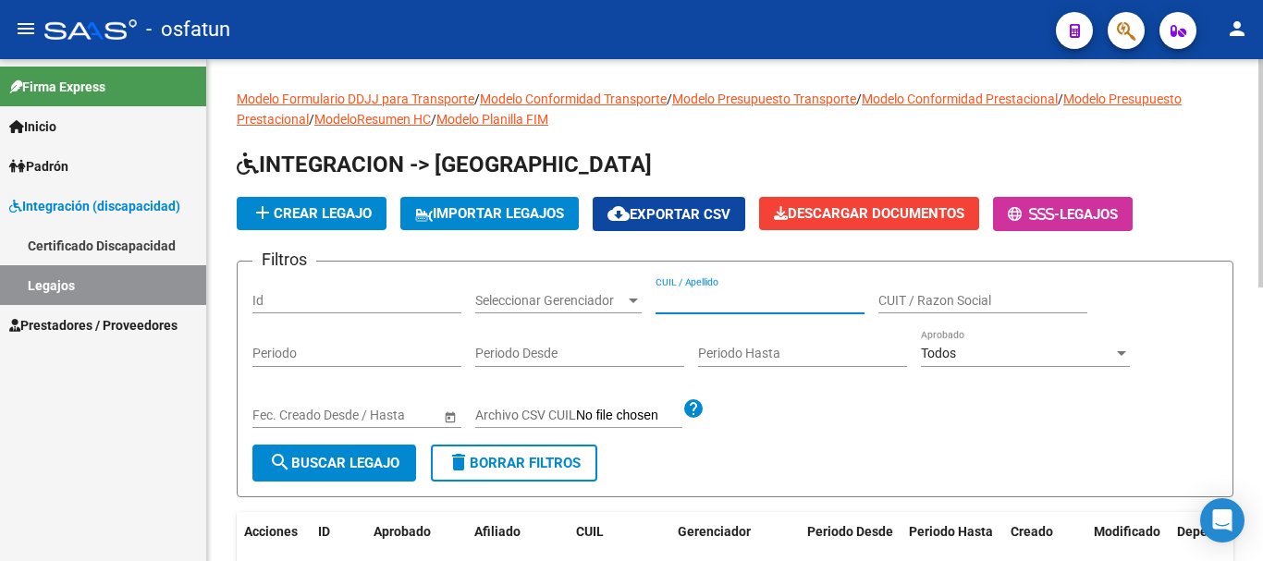
click at [695, 298] on input "CUIL / Apellido" at bounding box center [760, 301] width 209 height 16
type input "ROLDAN"
click at [373, 472] on span "search Buscar Legajo" at bounding box center [334, 463] width 130 height 17
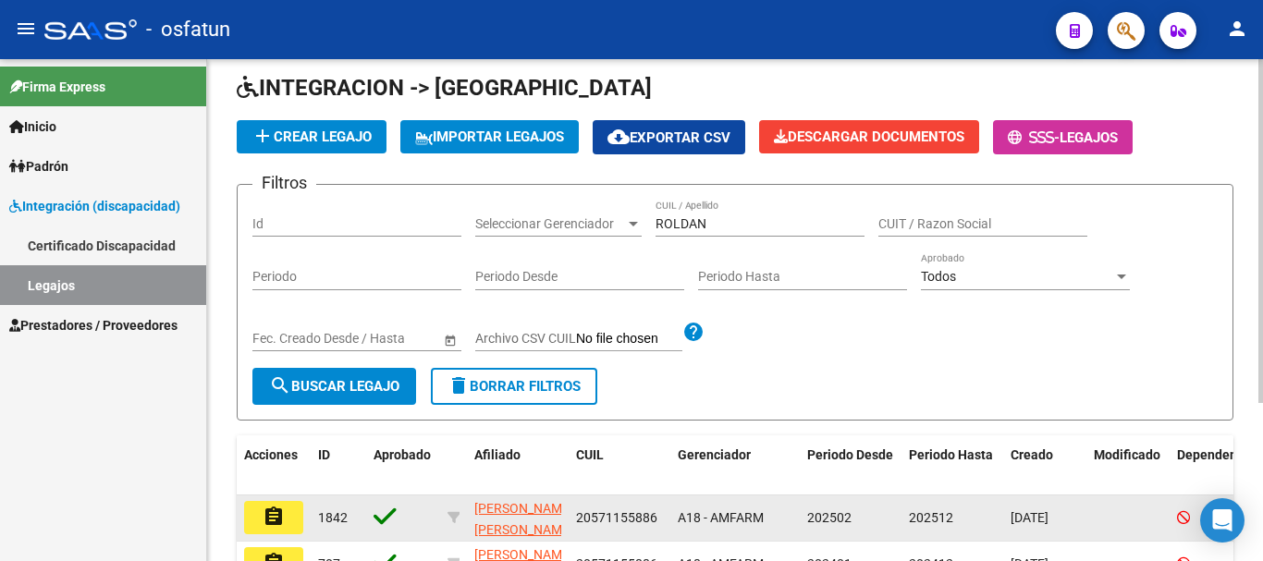
scroll to position [185, 0]
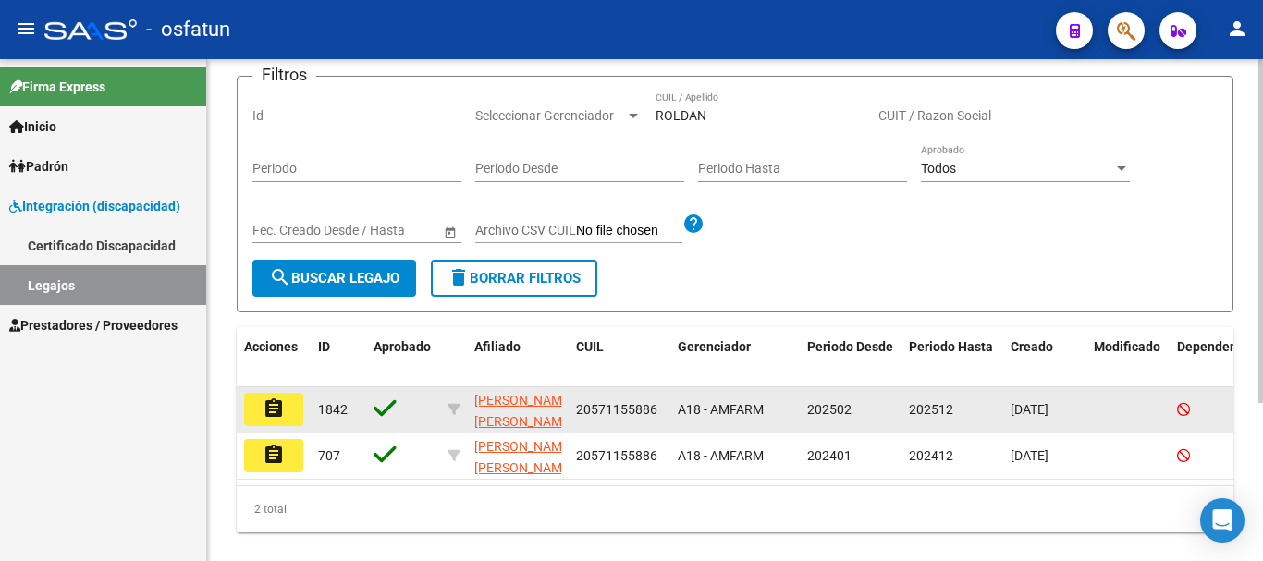
click at [277, 404] on mat-icon "assignment" at bounding box center [274, 409] width 22 height 22
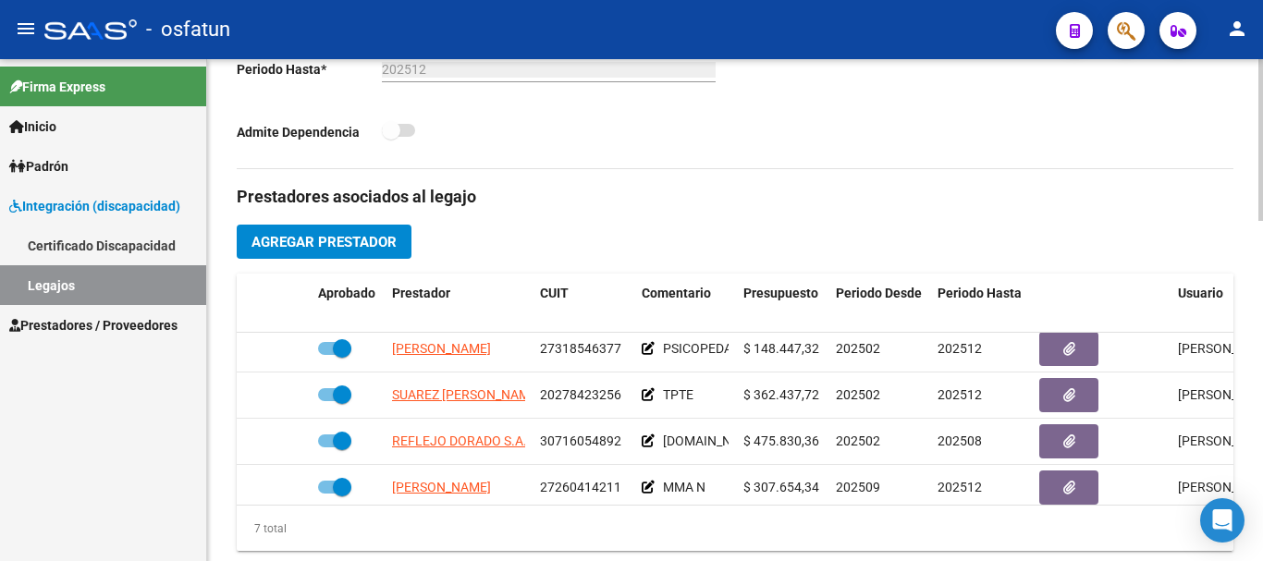
scroll to position [137, 0]
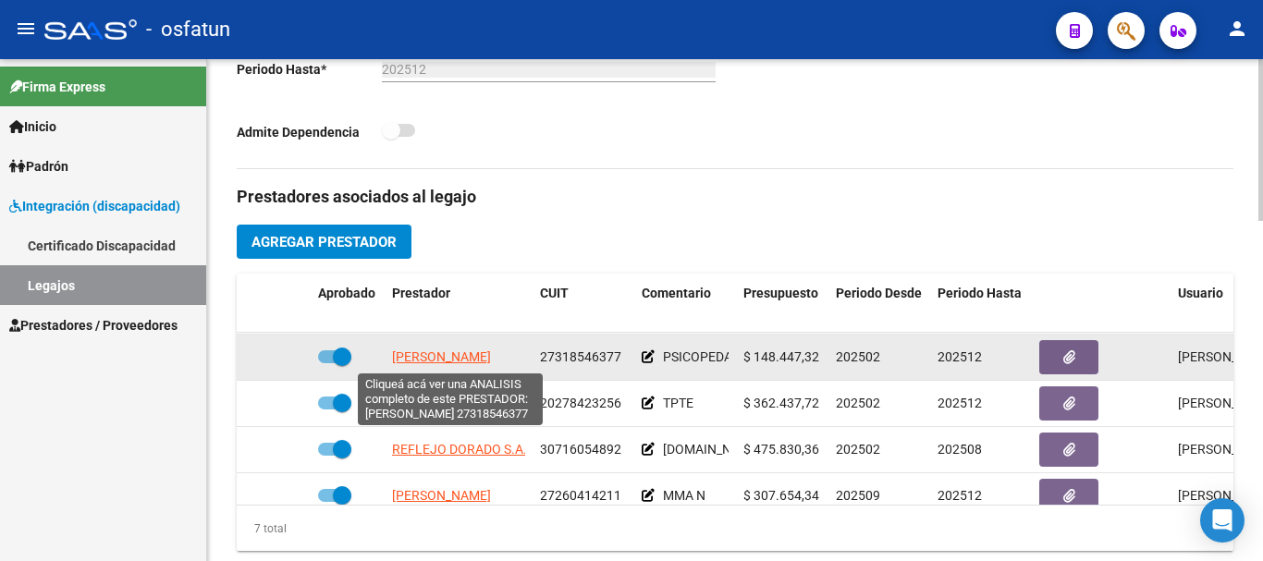
click at [477, 356] on span "[PERSON_NAME]" at bounding box center [441, 357] width 99 height 15
type textarea "27318546377"
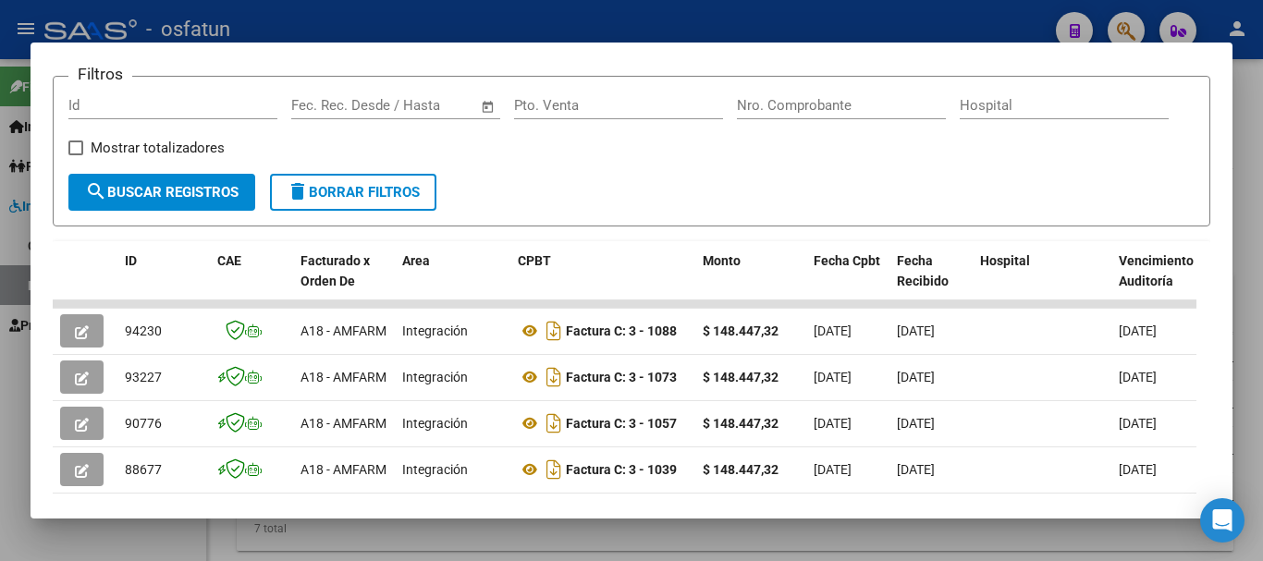
scroll to position [277, 0]
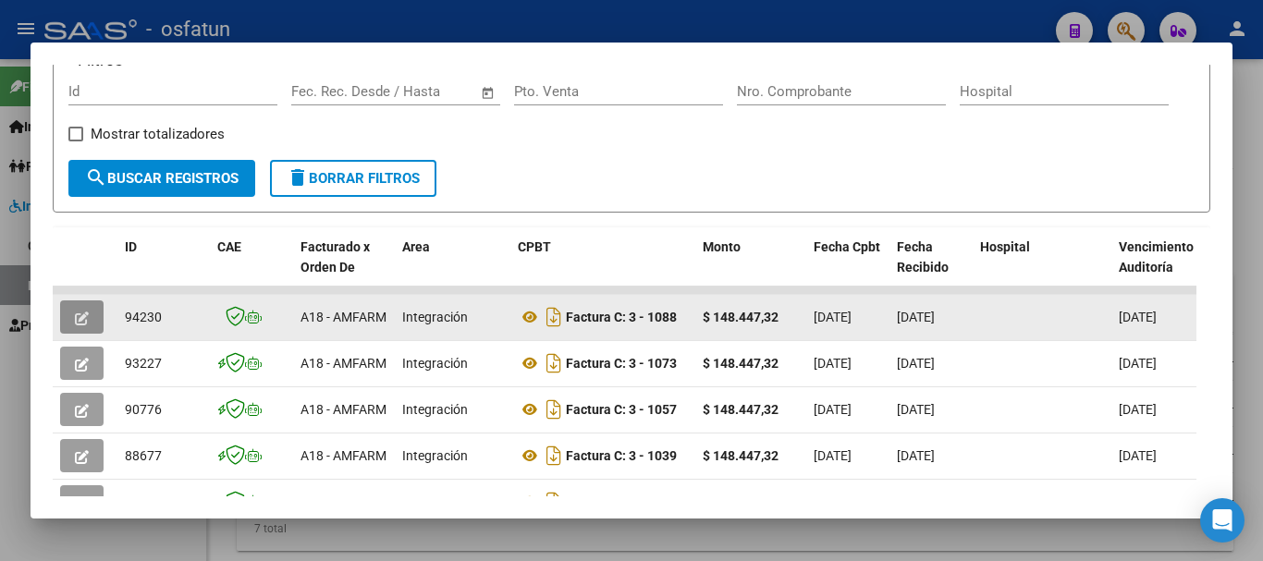
click at [75, 323] on icon "button" at bounding box center [82, 319] width 14 height 14
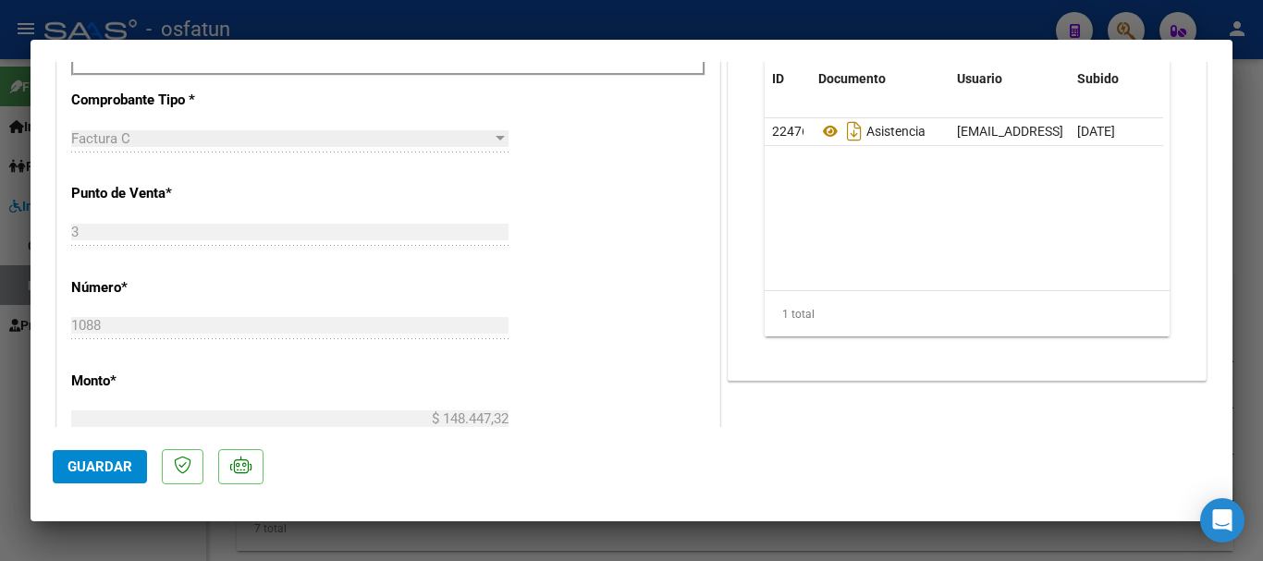
scroll to position [740, 0]
